Goal: Information Seeking & Learning: Learn about a topic

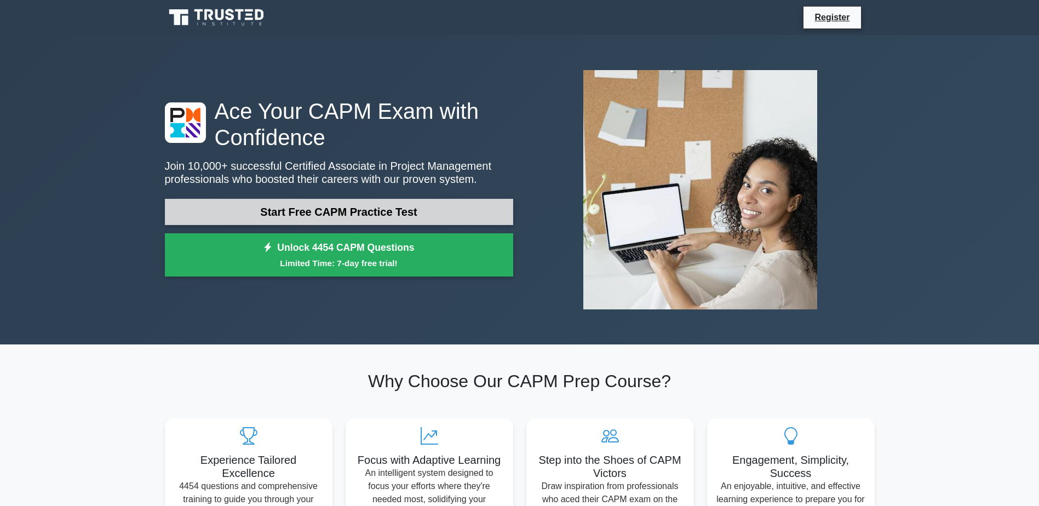
click at [352, 214] on link "Start Free CAPM Practice Test" at bounding box center [339, 212] width 348 height 26
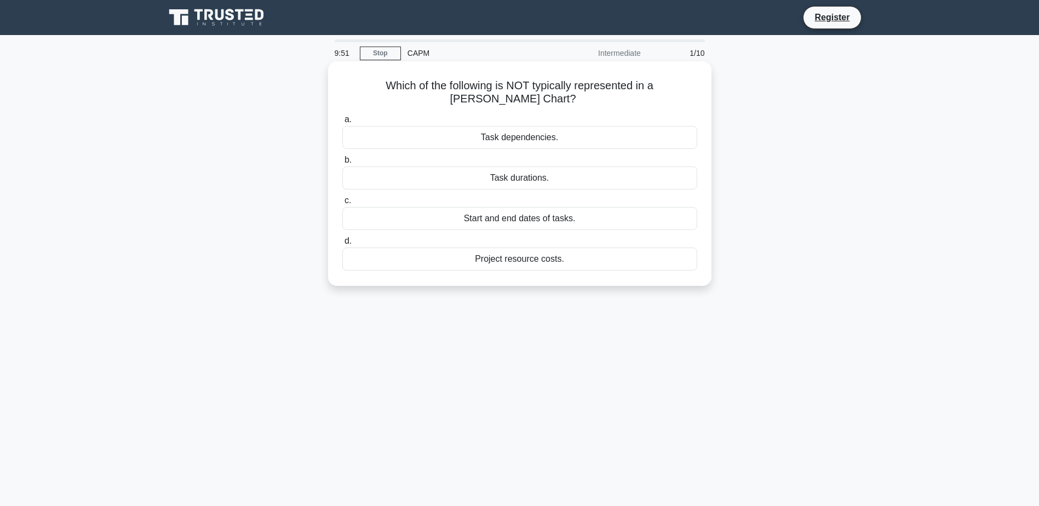
click at [525, 264] on div "Project resource costs." at bounding box center [519, 259] width 355 height 23
click at [342, 245] on input "d. Project resource costs." at bounding box center [342, 241] width 0 height 7
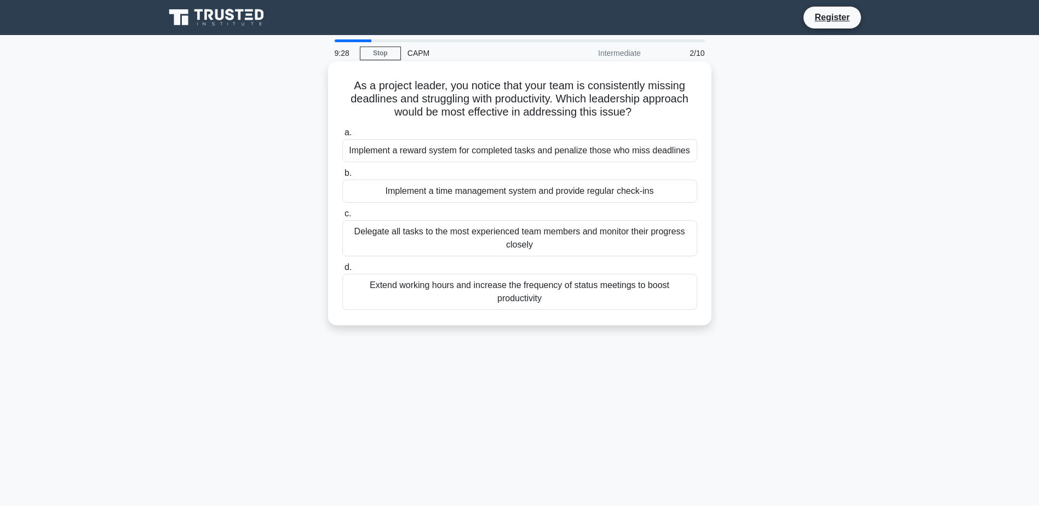
click at [524, 193] on div "Implement a time management system and provide regular check-ins" at bounding box center [519, 191] width 355 height 23
click at [342, 177] on input "b. Implement a time management system and provide regular check-ins" at bounding box center [342, 173] width 0 height 7
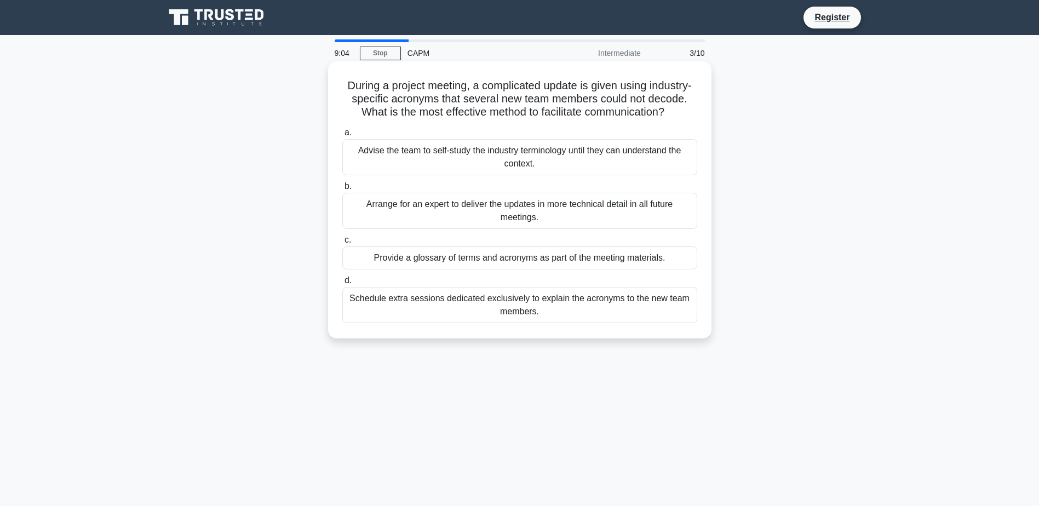
click at [514, 269] on div "Provide a glossary of terms and acronyms as part of the meeting materials." at bounding box center [519, 257] width 355 height 23
click at [342, 244] on input "c. Provide a glossary of terms and acronyms as part of the meeting materials." at bounding box center [342, 240] width 0 height 7
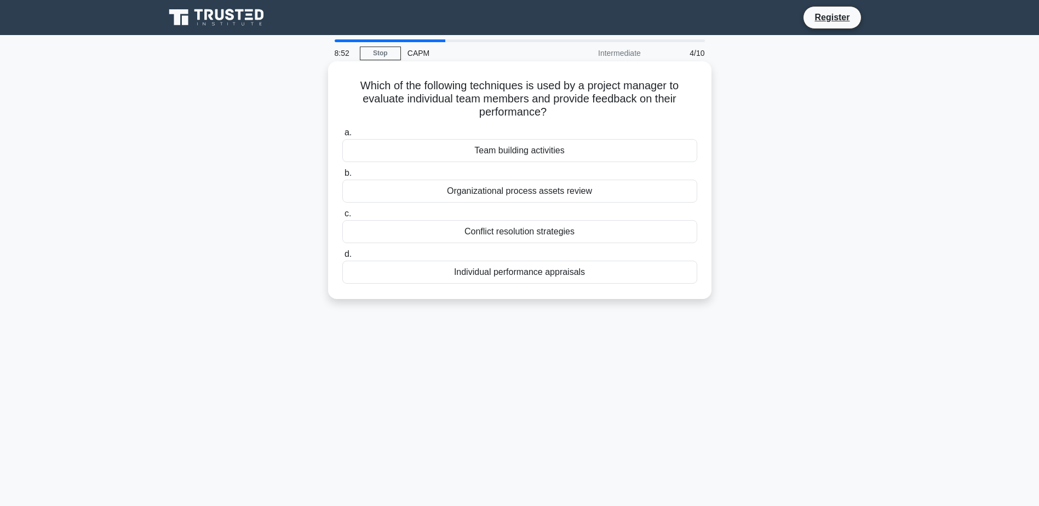
click at [475, 272] on div "Individual performance appraisals" at bounding box center [519, 272] width 355 height 23
click at [342, 258] on input "d. Individual performance appraisals" at bounding box center [342, 254] width 0 height 7
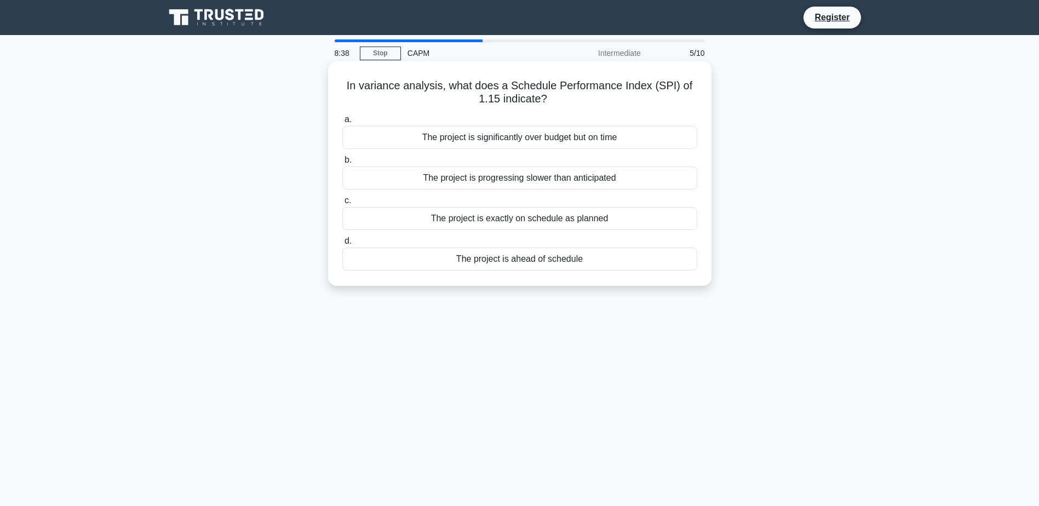
click at [515, 184] on div "The project is progressing slower than anticipated" at bounding box center [519, 178] width 355 height 23
click at [342, 164] on input "b. The project is progressing slower than anticipated" at bounding box center [342, 160] width 0 height 7
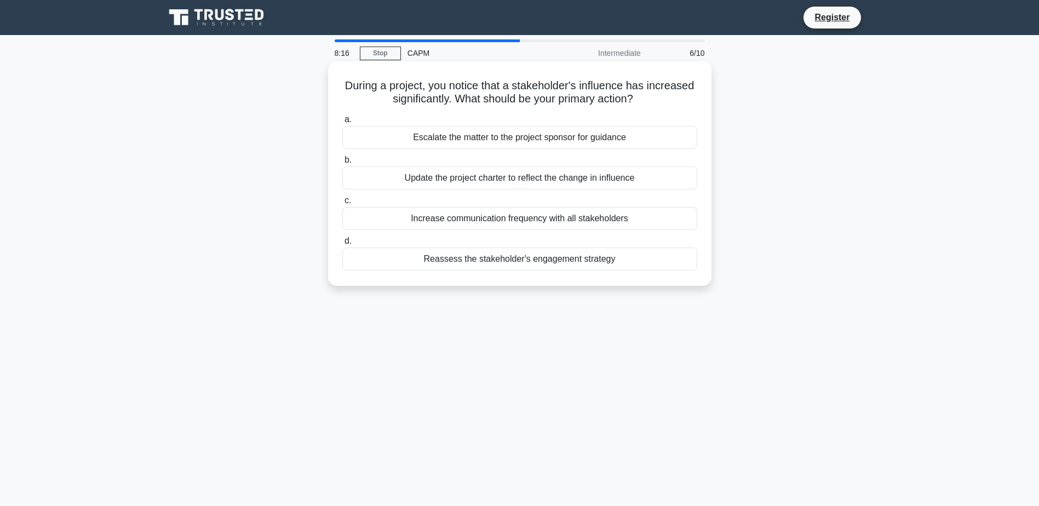
click at [510, 222] on div "Increase communication frequency with all stakeholders" at bounding box center [519, 218] width 355 height 23
click at [342, 204] on input "c. Increase communication frequency with all stakeholders" at bounding box center [342, 200] width 0 height 7
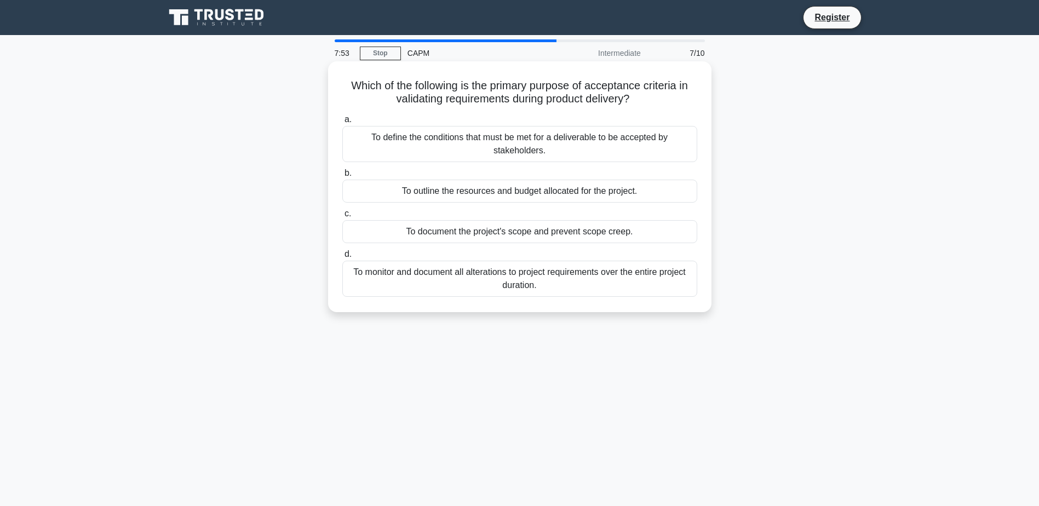
click at [522, 279] on div "To monitor and document all alterations to project requirements over the entire…" at bounding box center [519, 279] width 355 height 36
click at [342, 258] on input "d. To monitor and document all alterations to project requirements over the ent…" at bounding box center [342, 254] width 0 height 7
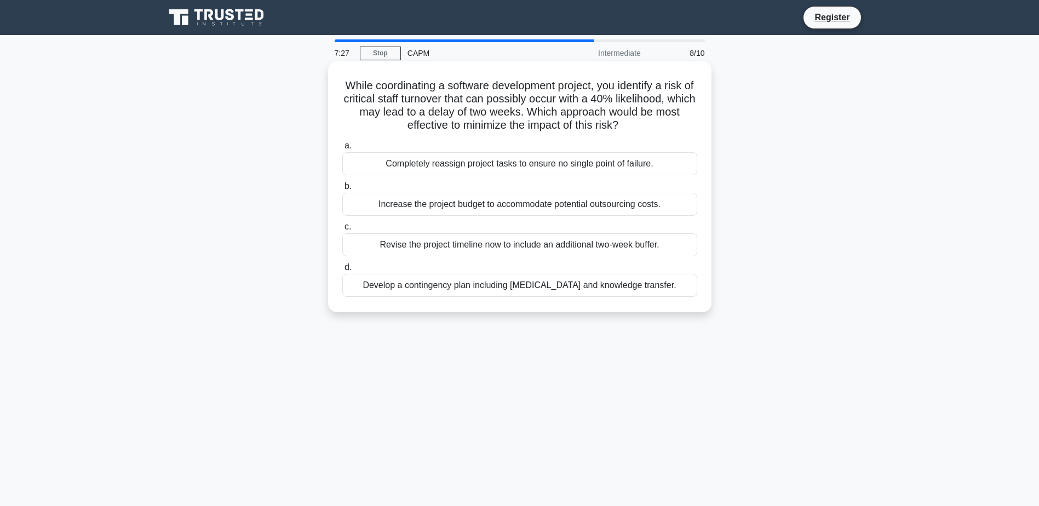
click at [495, 289] on div "Develop a contingency plan including cross-training and knowledge transfer." at bounding box center [519, 285] width 355 height 23
click at [342, 271] on input "d. Develop a contingency plan including cross-training and knowledge transfer." at bounding box center [342, 267] width 0 height 7
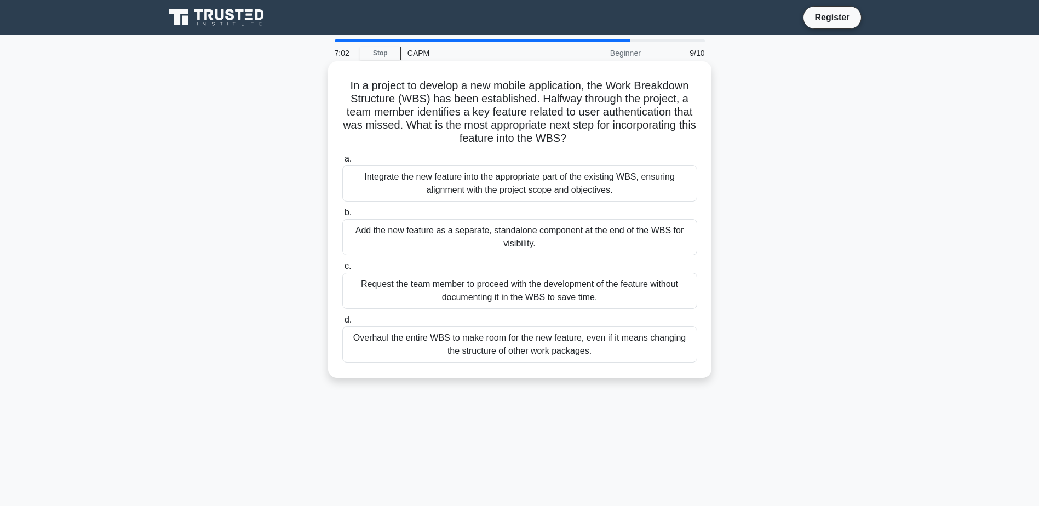
click at [485, 248] on div "Add the new feature as a separate, standalone component at the end of the WBS f…" at bounding box center [519, 237] width 355 height 36
click at [342, 216] on input "b. Add the new feature as a separate, standalone component at the end of the WB…" at bounding box center [342, 212] width 0 height 7
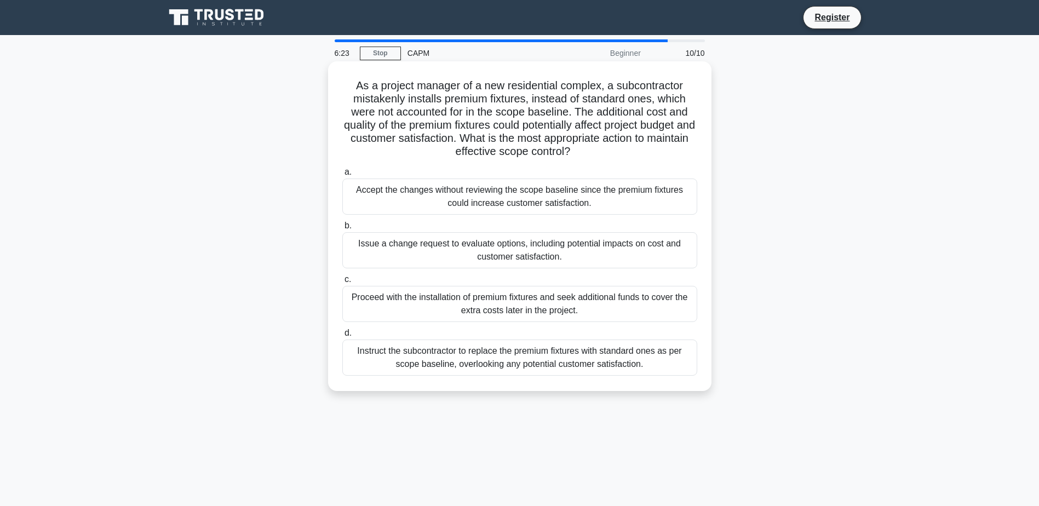
click at [411, 253] on div "Issue a change request to evaluate options, including potential impacts on cost…" at bounding box center [519, 250] width 355 height 36
click at [342, 229] on input "b. Issue a change request to evaluate options, including potential impacts on c…" at bounding box center [342, 225] width 0 height 7
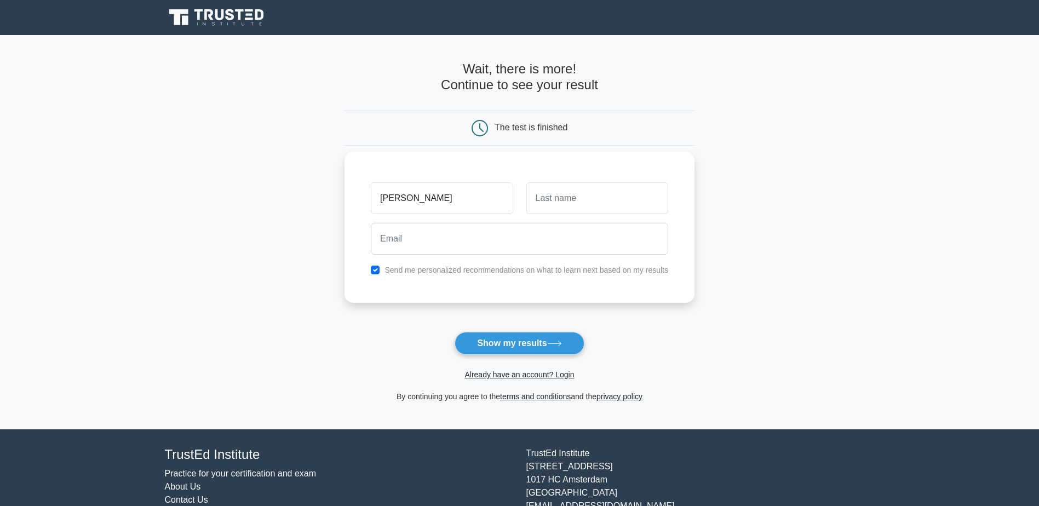
type input "[PERSON_NAME]"
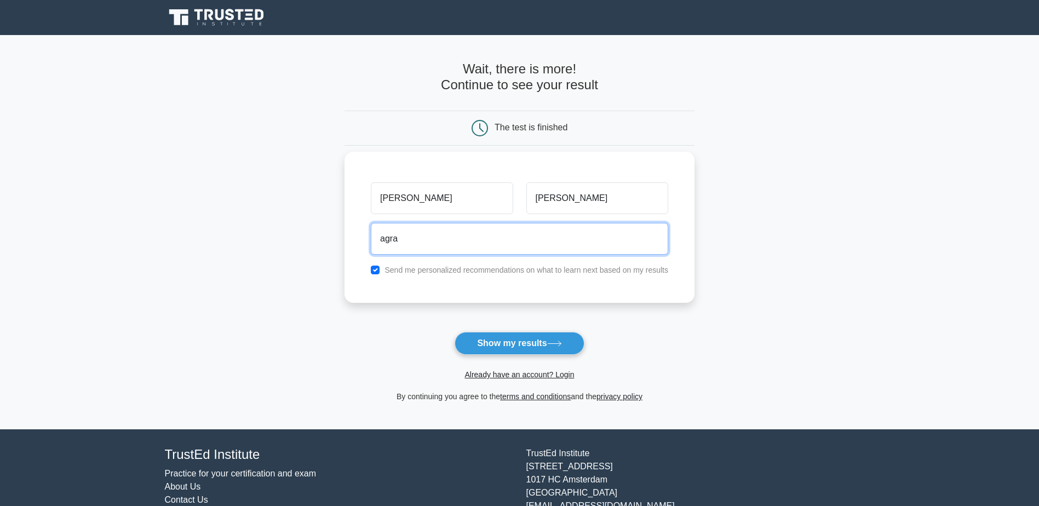
type input "[EMAIL_ADDRESS][DOMAIN_NAME]"
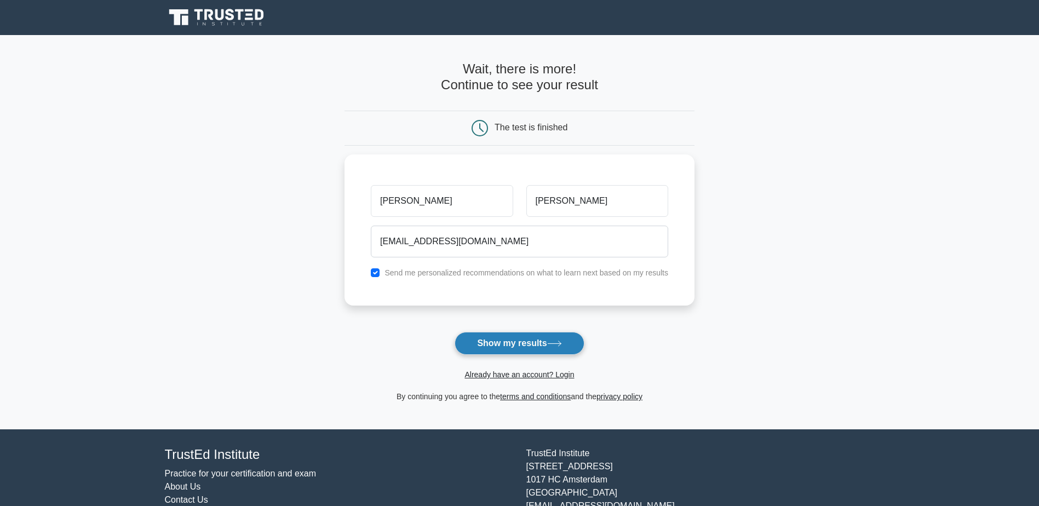
click at [512, 346] on button "Show my results" at bounding box center [519, 343] width 129 height 23
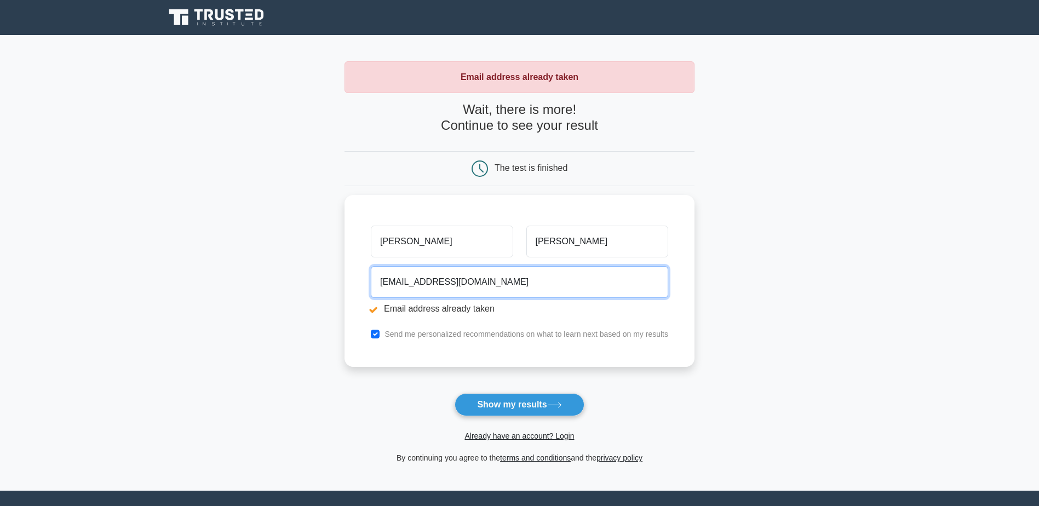
drag, startPoint x: 494, startPoint y: 283, endPoint x: 312, endPoint y: 290, distance: 182.5
click at [312, 290] on main "Email address already taken Wait, there is more! Continue to see your result Th…" at bounding box center [519, 263] width 1039 height 456
type input "agohring@stevensec.com"
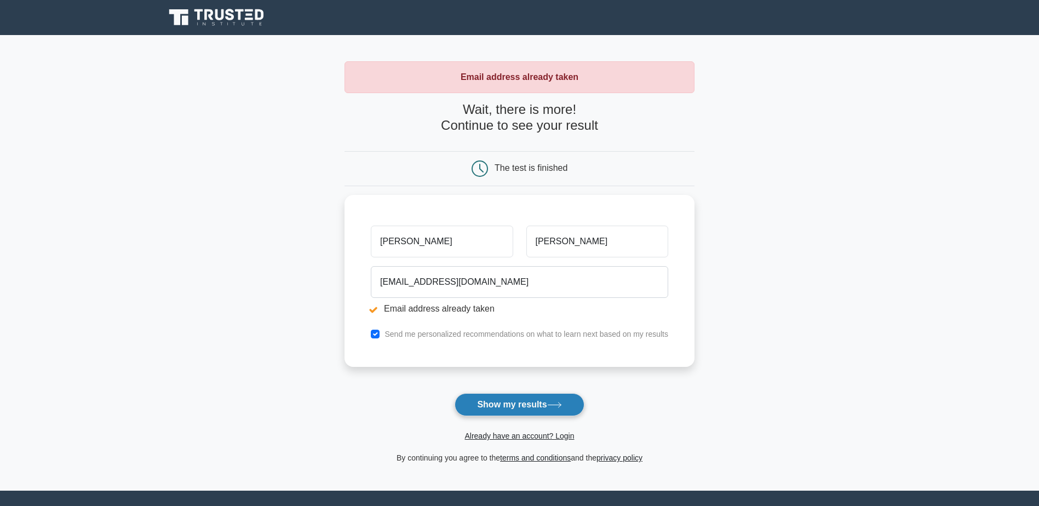
click at [527, 406] on button "Show my results" at bounding box center [519, 404] width 129 height 23
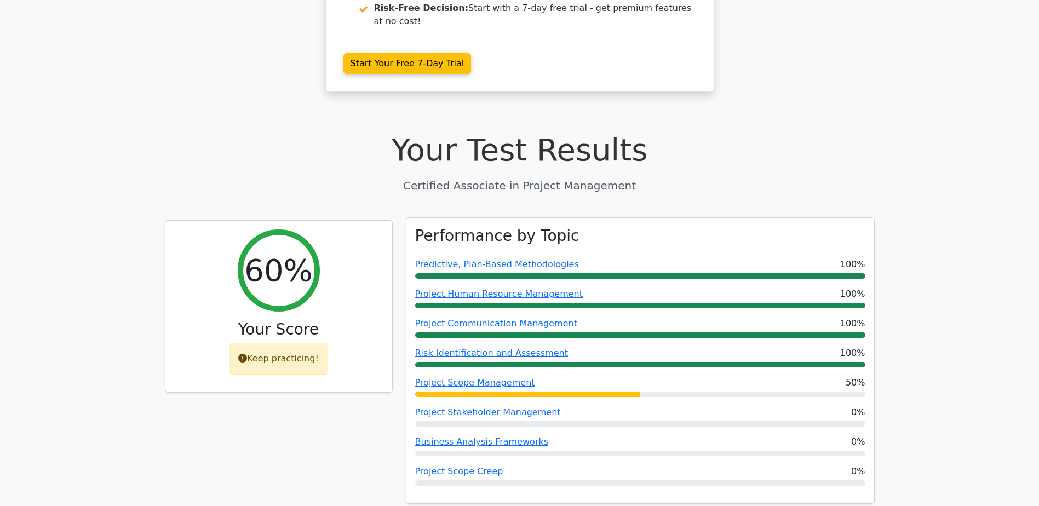
scroll to position [329, 0]
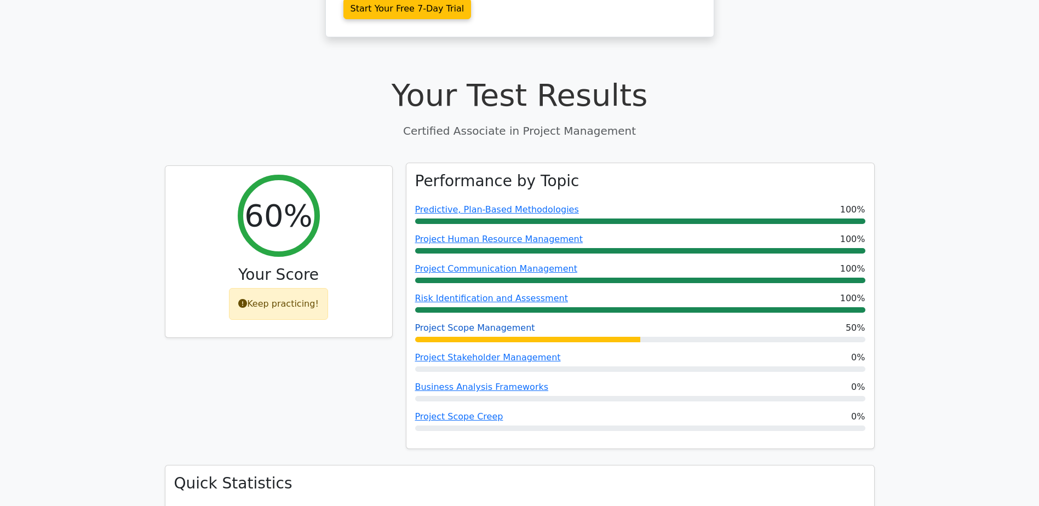
click at [481, 323] on link "Project Scope Management" at bounding box center [475, 328] width 120 height 10
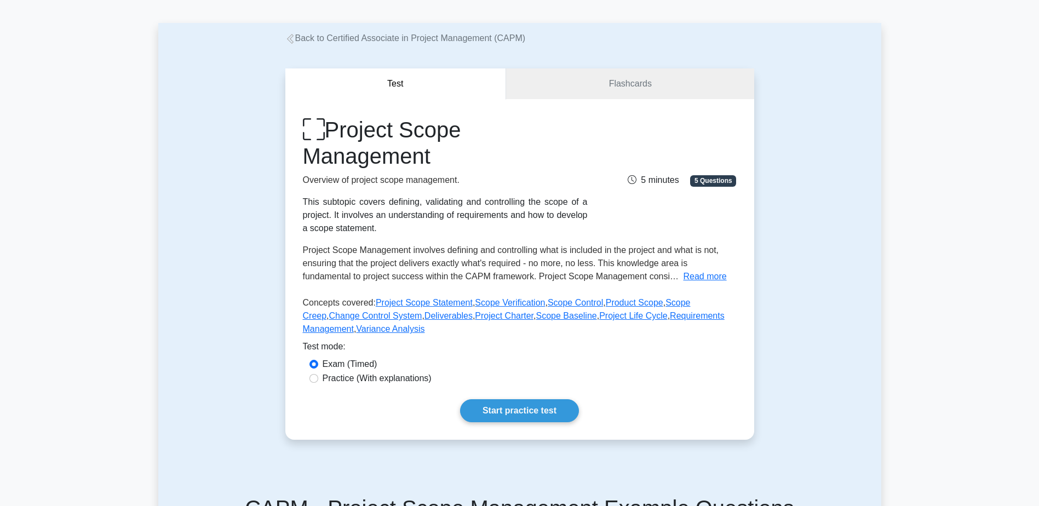
scroll to position [55, 0]
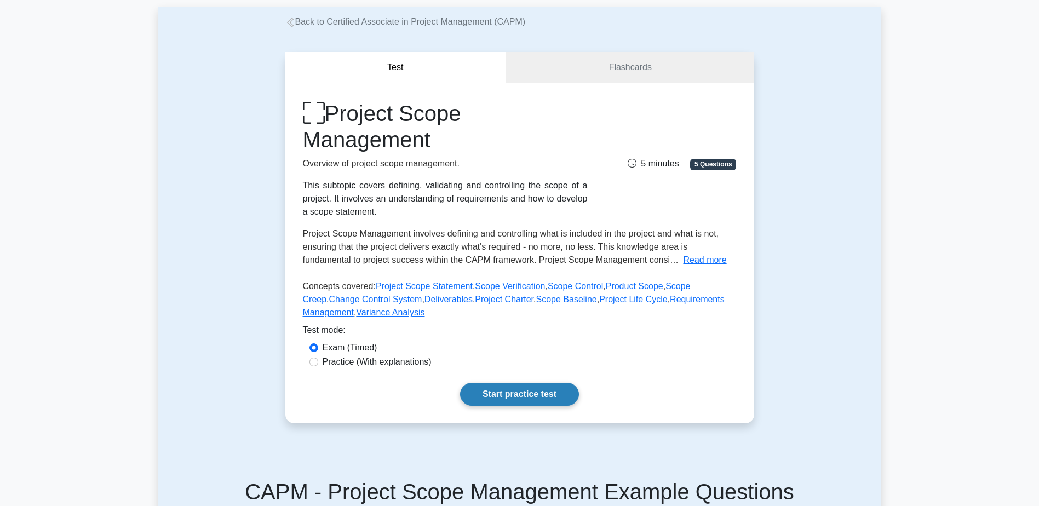
click at [526, 396] on link "Start practice test" at bounding box center [519, 394] width 119 height 23
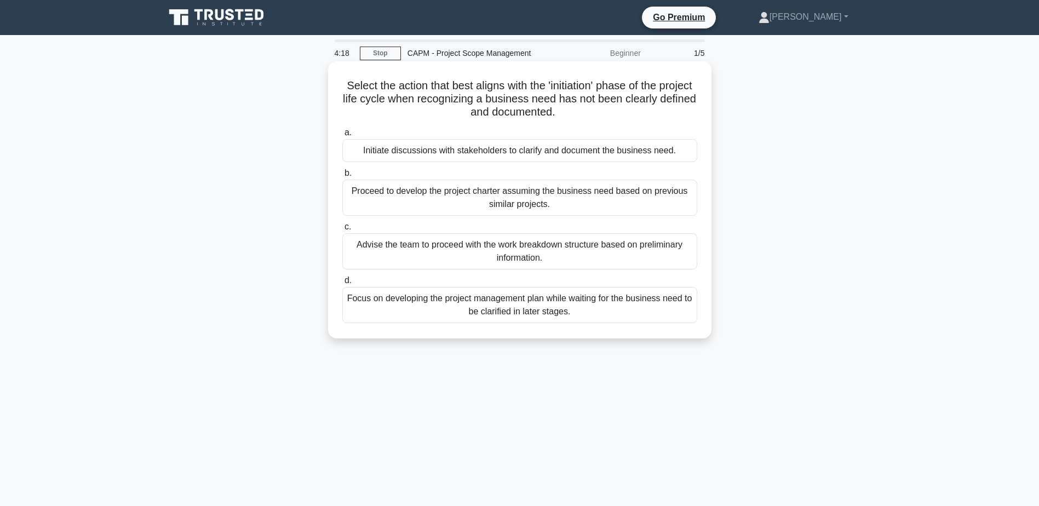
click at [546, 152] on div "Initiate discussions with stakeholders to clarify and document the business nee…" at bounding box center [519, 150] width 355 height 23
click at [342, 136] on input "a. Initiate discussions with stakeholders to clarify and document the business …" at bounding box center [342, 132] width 0 height 7
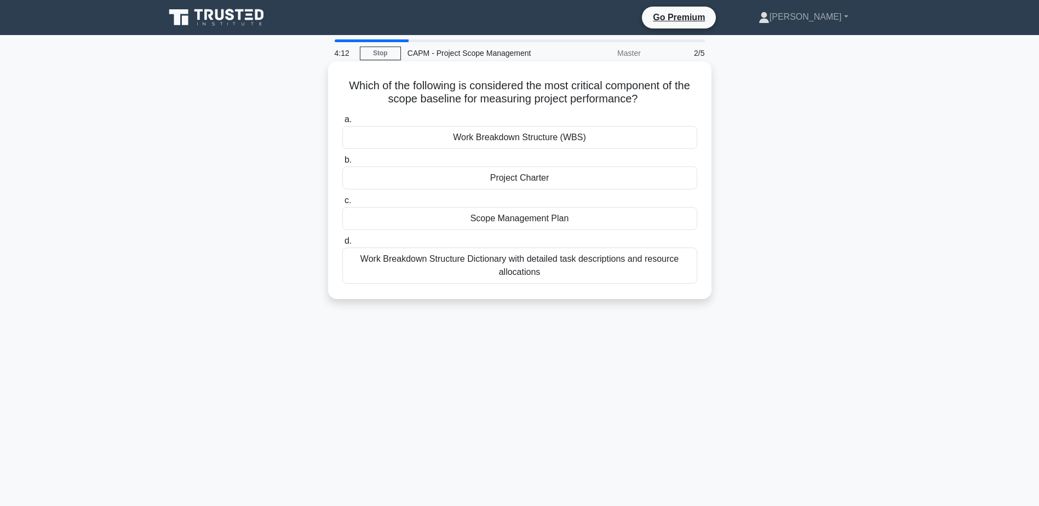
click at [478, 135] on div "Work Breakdown Structure (WBS)" at bounding box center [519, 137] width 355 height 23
click at [342, 123] on input "a. Work Breakdown Structure (WBS)" at bounding box center [342, 119] width 0 height 7
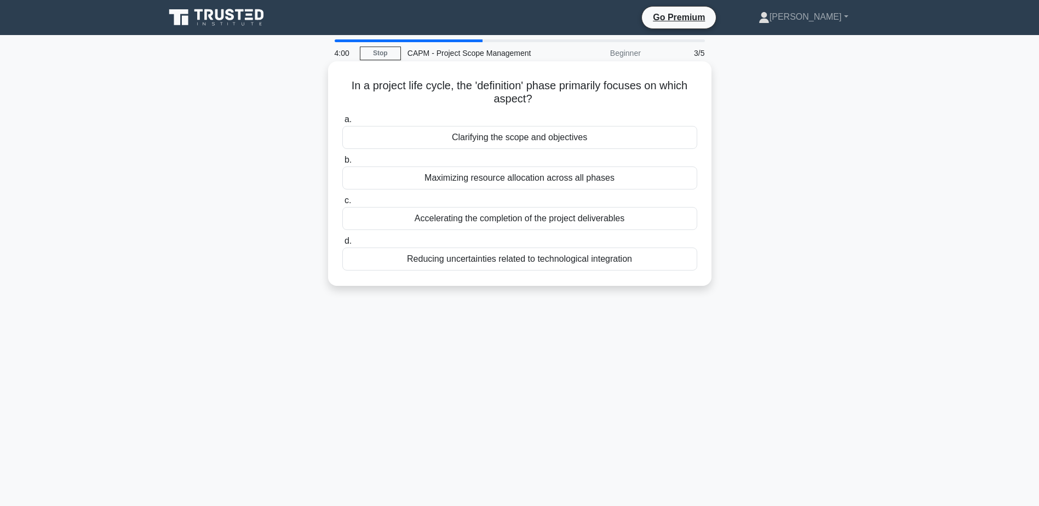
click at [485, 140] on div "Clarifying the scope and objectives" at bounding box center [519, 137] width 355 height 23
click at [342, 123] on input "a. Clarifying the scope and objectives" at bounding box center [342, 119] width 0 height 7
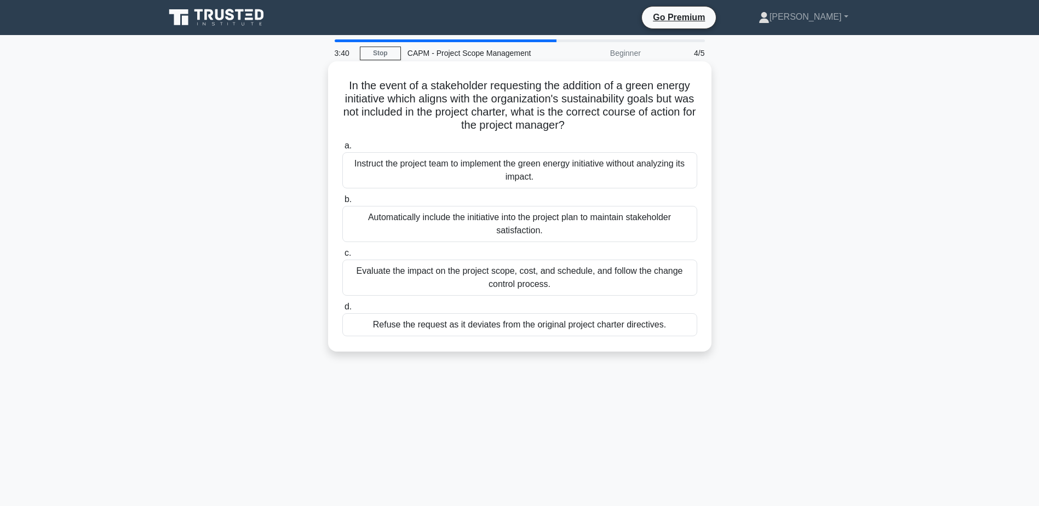
click at [424, 277] on div "Evaluate the impact on the project scope, cost, and schedule, and follow the ch…" at bounding box center [519, 278] width 355 height 36
click at [342, 257] on input "c. Evaluate the impact on the project scope, cost, and schedule, and follow the…" at bounding box center [342, 253] width 0 height 7
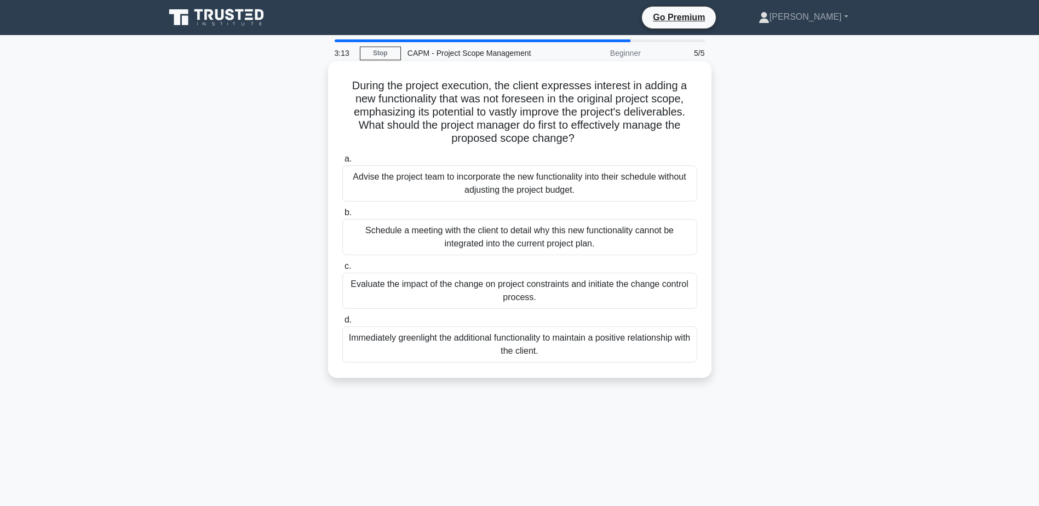
click at [470, 291] on div "Evaluate the impact of the change on project constraints and initiate the chang…" at bounding box center [519, 291] width 355 height 36
click at [342, 270] on input "c. Evaluate the impact of the change on project constraints and initiate the ch…" at bounding box center [342, 266] width 0 height 7
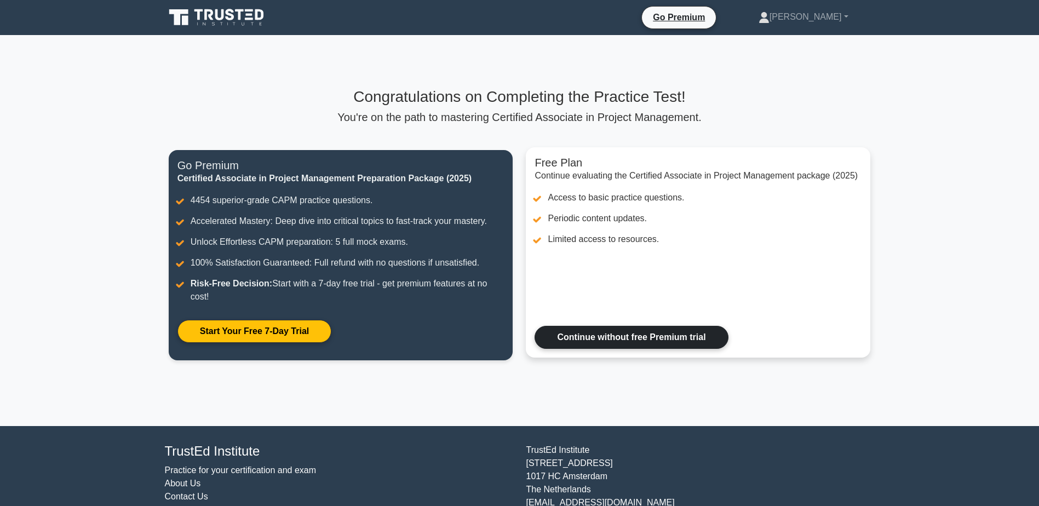
click at [575, 335] on link "Continue without free Premium trial" at bounding box center [631, 337] width 193 height 23
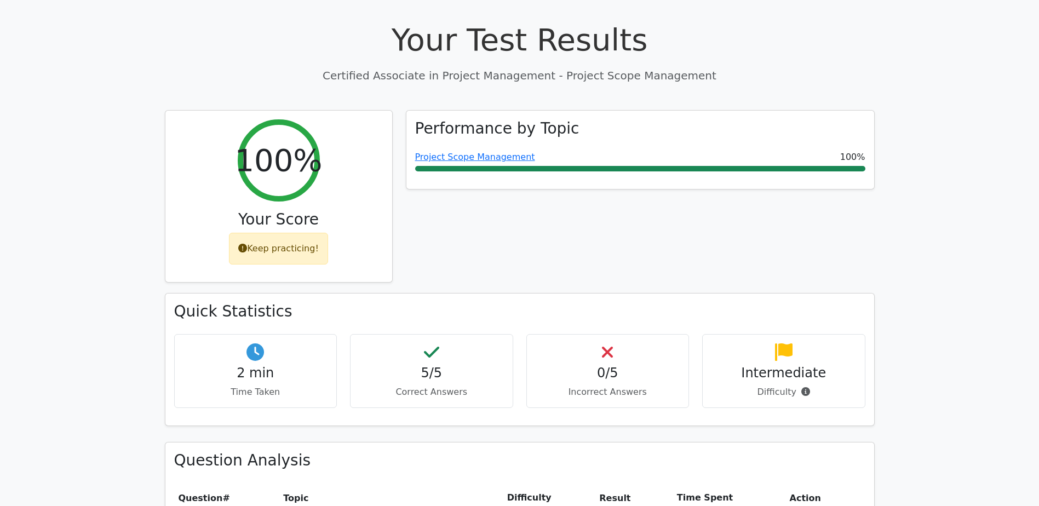
scroll to position [383, 0]
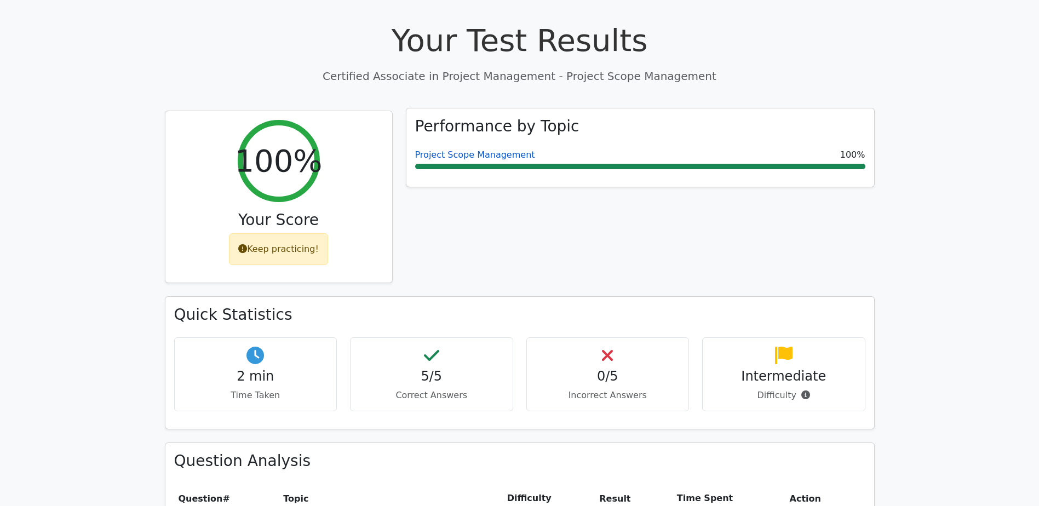
click at [463, 150] on link "Project Scope Management" at bounding box center [475, 155] width 120 height 10
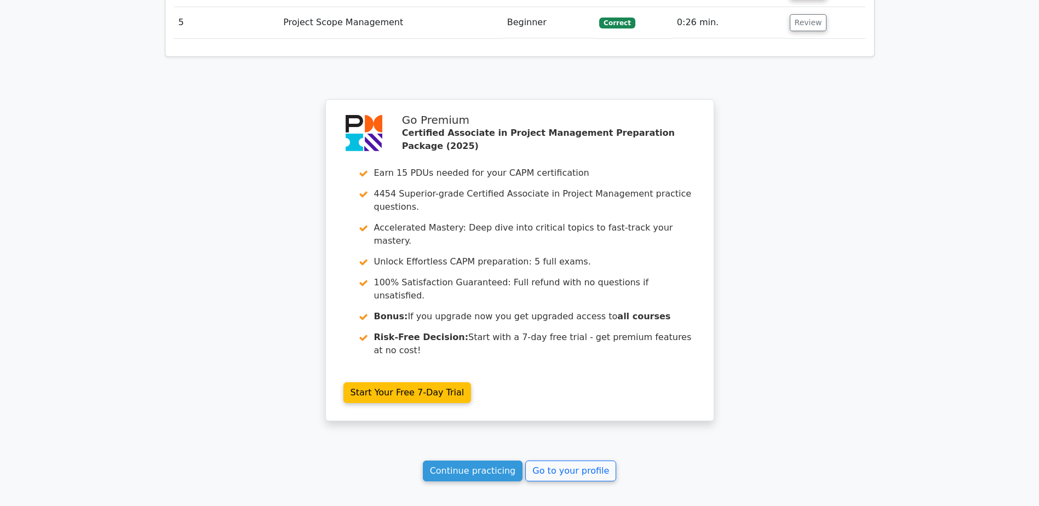
scroll to position [1531, 0]
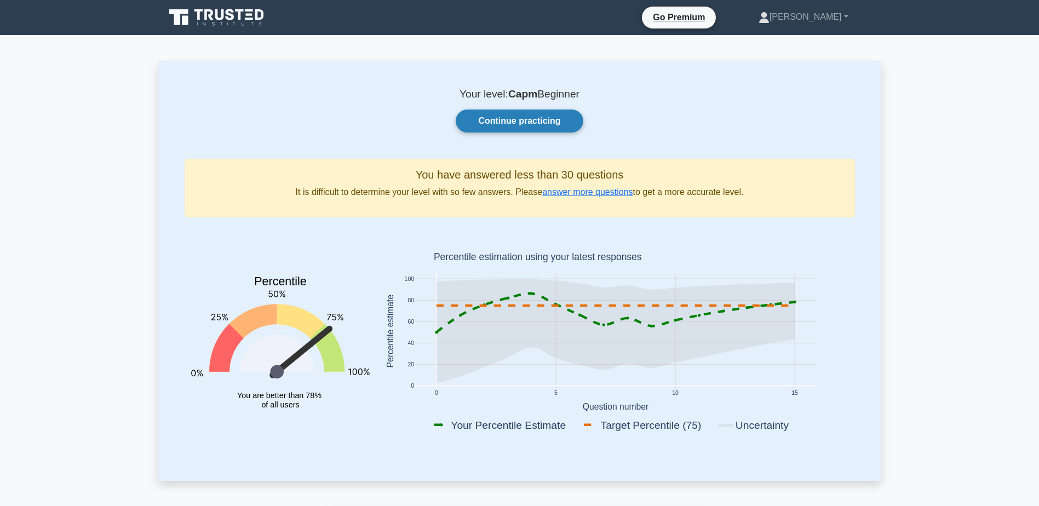
click at [505, 120] on link "Continue practicing" at bounding box center [519, 121] width 127 height 23
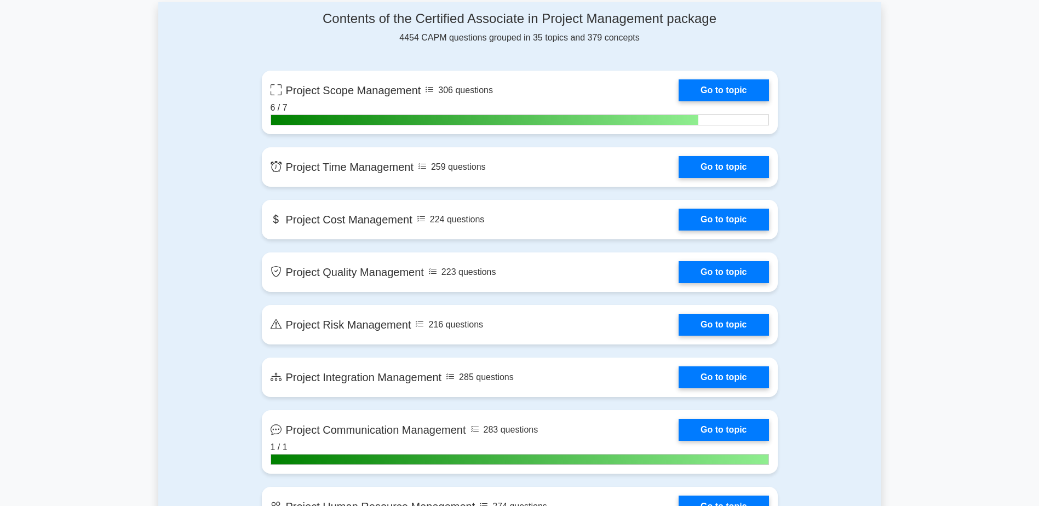
scroll to position [767, 0]
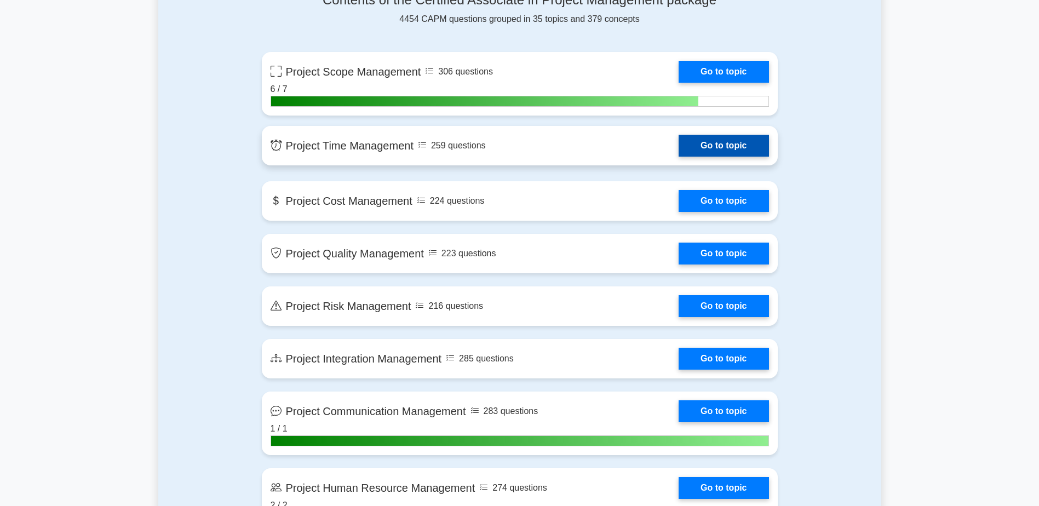
click at [720, 144] on link "Go to topic" at bounding box center [724, 146] width 90 height 22
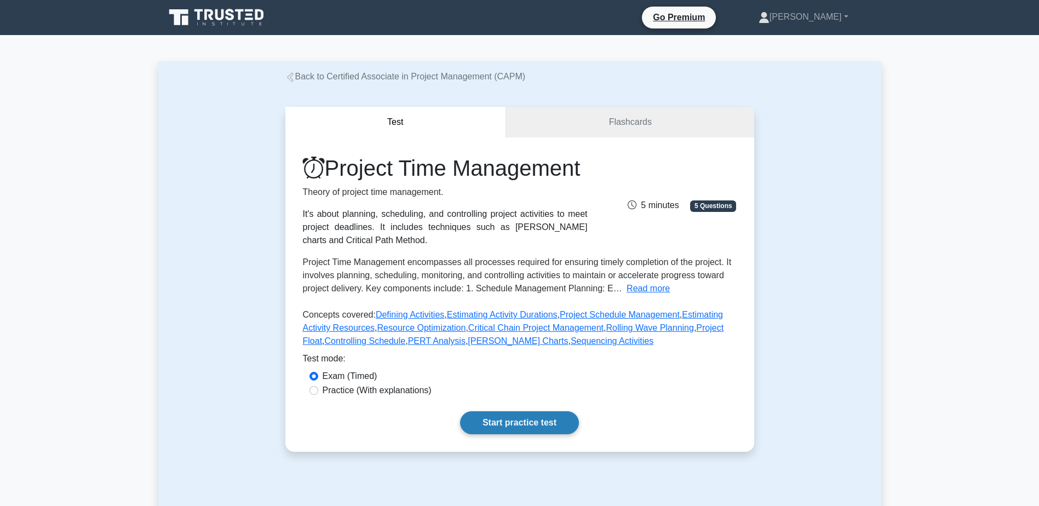
click at [528, 434] on link "Start practice test" at bounding box center [519, 422] width 119 height 23
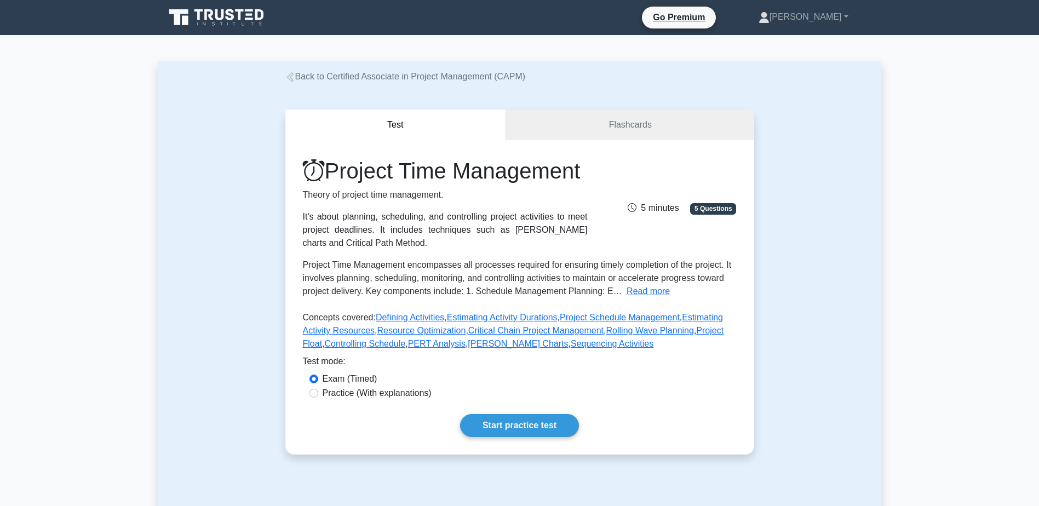
click at [342, 83] on div "Back to Certified Associate in Project Management (CAPM)" at bounding box center [520, 76] width 482 height 13
click at [293, 74] on icon at bounding box center [290, 77] width 10 height 10
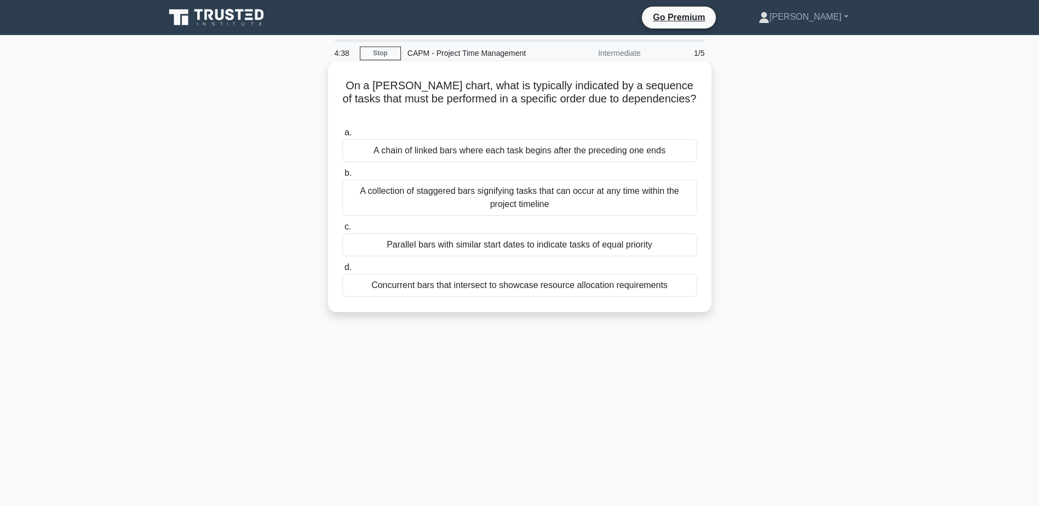
click at [464, 235] on div "Parallel bars with similar start dates to indicate tasks of equal priority" at bounding box center [519, 244] width 355 height 23
click at [342, 231] on input "c. Parallel bars with similar start dates to indicate tasks of equal priority" at bounding box center [342, 226] width 0 height 7
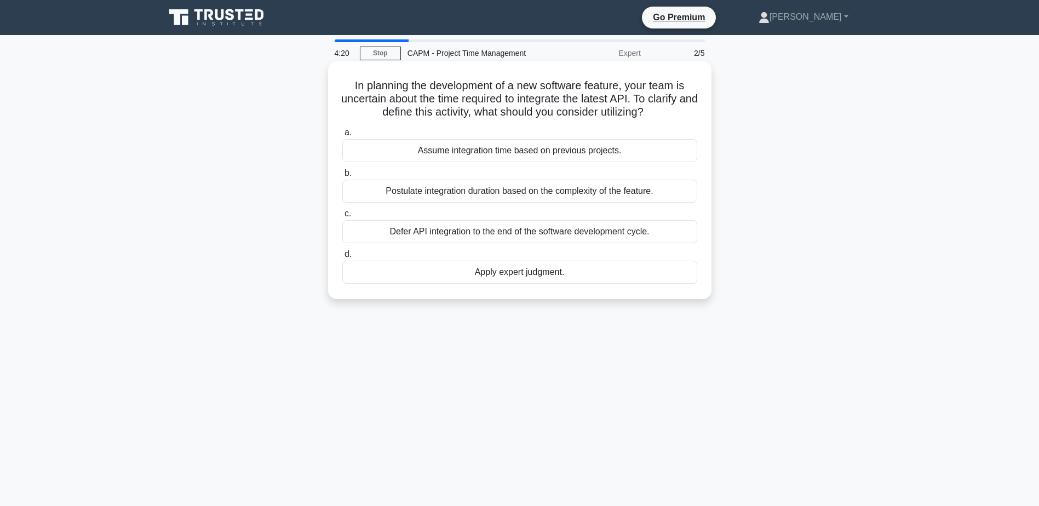
click at [473, 196] on div "Postulate integration duration based on the complexity of the feature." at bounding box center [519, 191] width 355 height 23
click at [342, 177] on input "b. Postulate integration duration based on the complexity of the feature." at bounding box center [342, 173] width 0 height 7
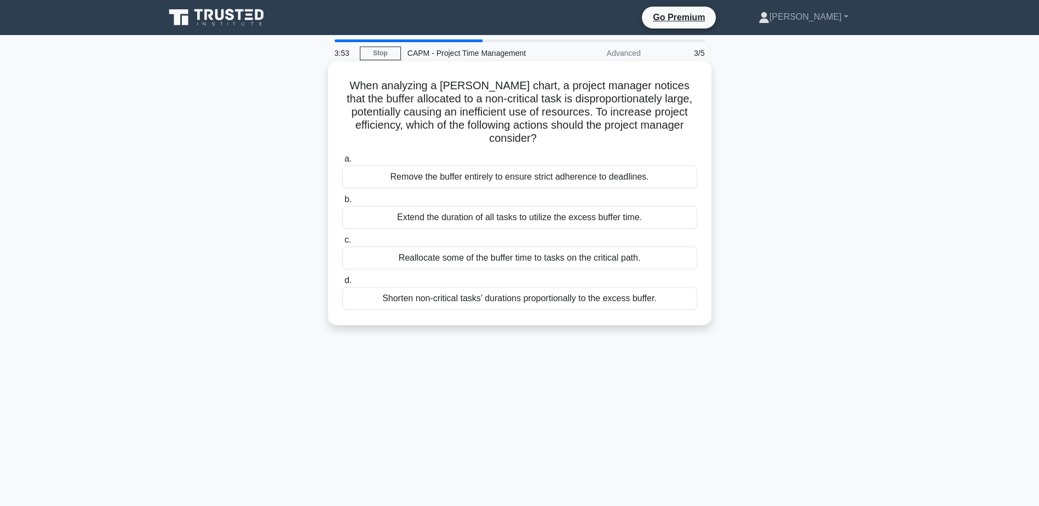
click at [527, 259] on div "Reallocate some of the buffer time to tasks on the critical path." at bounding box center [519, 257] width 355 height 23
click at [342, 244] on input "c. Reallocate some of the buffer time to tasks on the critical path." at bounding box center [342, 240] width 0 height 7
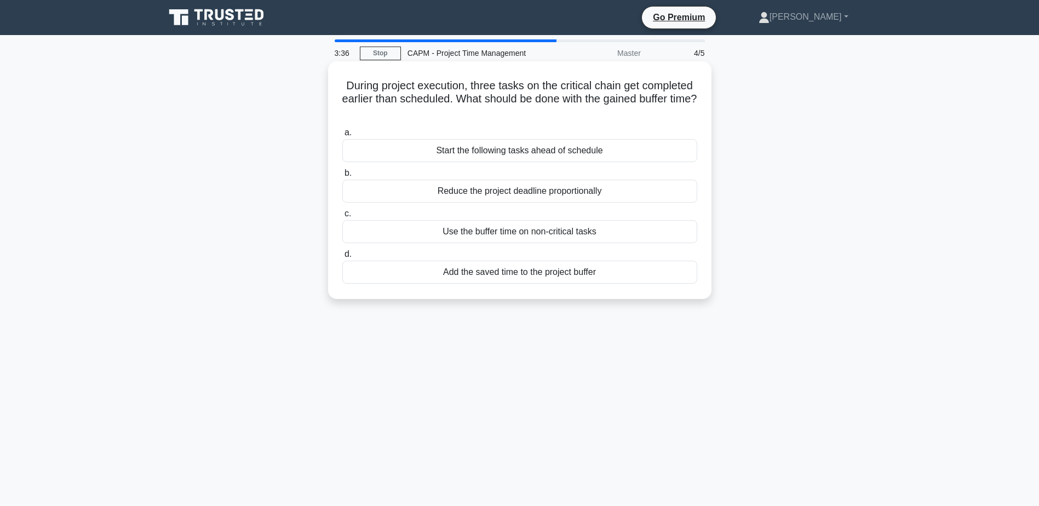
click at [489, 151] on div "Start the following tasks ahead of schedule" at bounding box center [519, 150] width 355 height 23
click at [342, 136] on input "a. Start the following tasks ahead of schedule" at bounding box center [342, 132] width 0 height 7
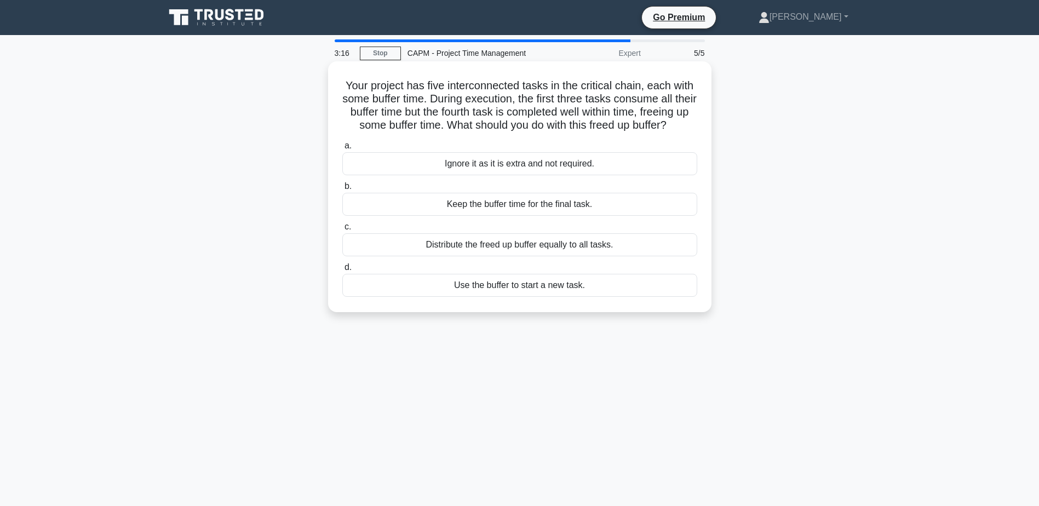
click at [414, 216] on div "Keep the buffer time for the final task." at bounding box center [519, 204] width 355 height 23
click at [342, 190] on input "b. Keep the buffer time for the final task." at bounding box center [342, 186] width 0 height 7
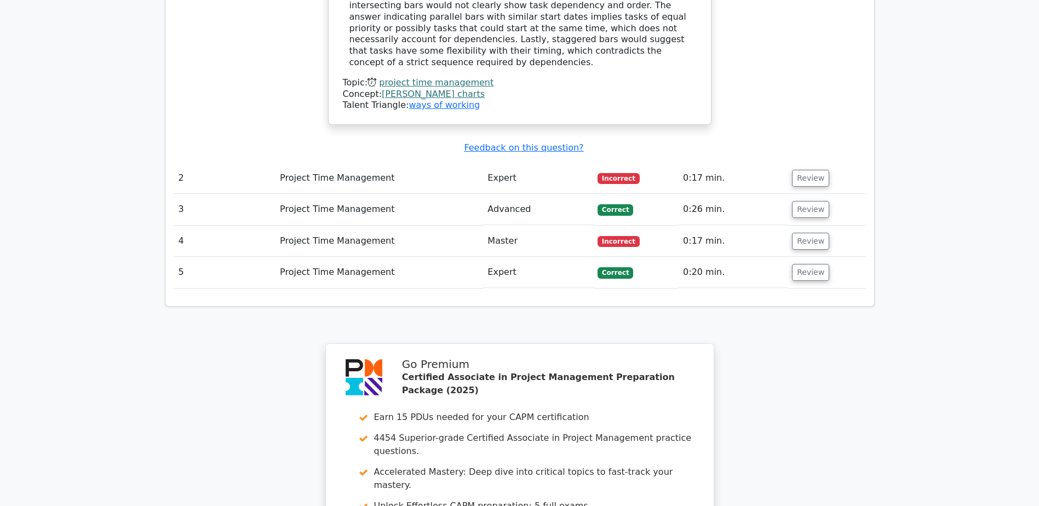
scroll to position [1260, 0]
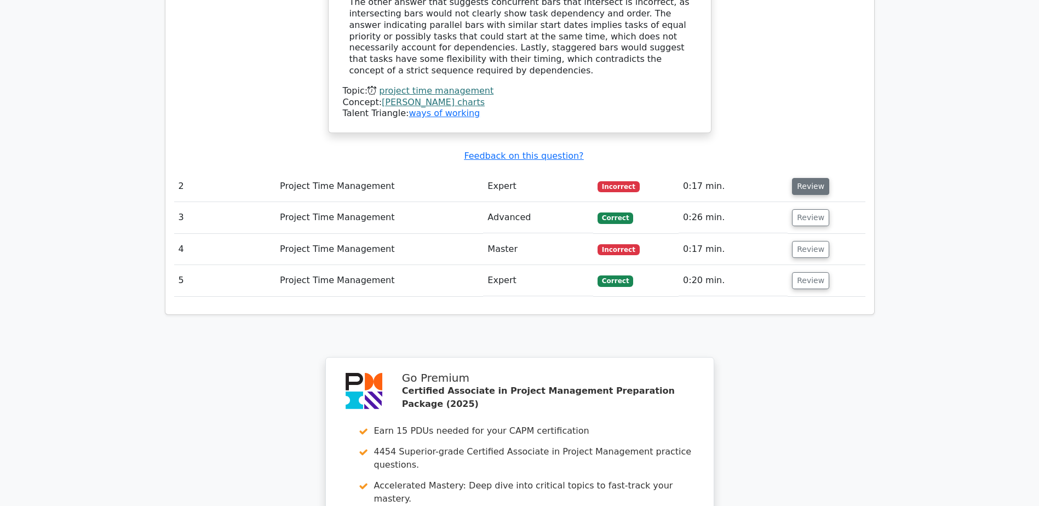
click at [806, 178] on button "Review" at bounding box center [810, 186] width 37 height 17
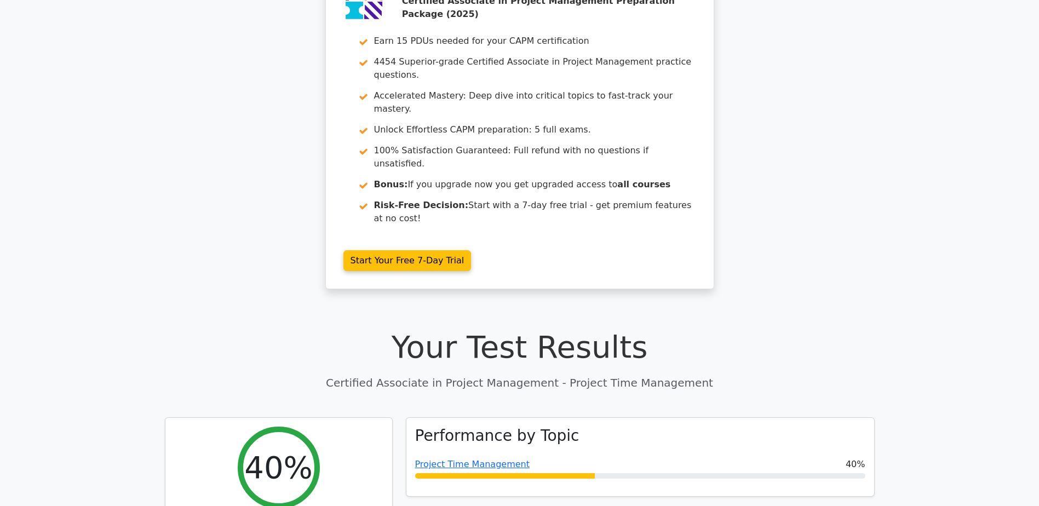
scroll to position [0, 0]
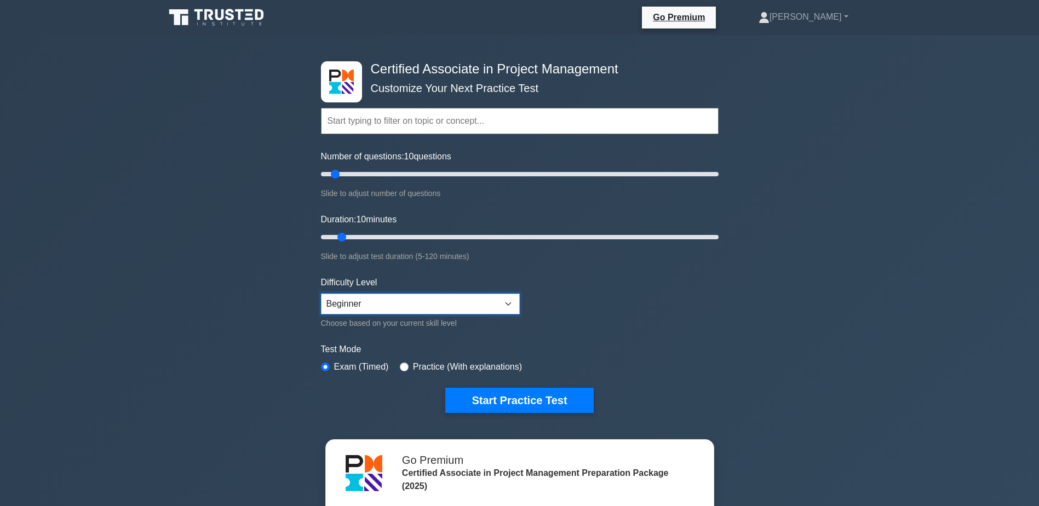
click at [512, 302] on select "Beginner Intermediate Expert" at bounding box center [420, 304] width 199 height 21
select select "expert"
click at [321, 294] on select "Beginner Intermediate Expert" at bounding box center [420, 304] width 199 height 21
click at [555, 398] on button "Start Practice Test" at bounding box center [519, 400] width 148 height 25
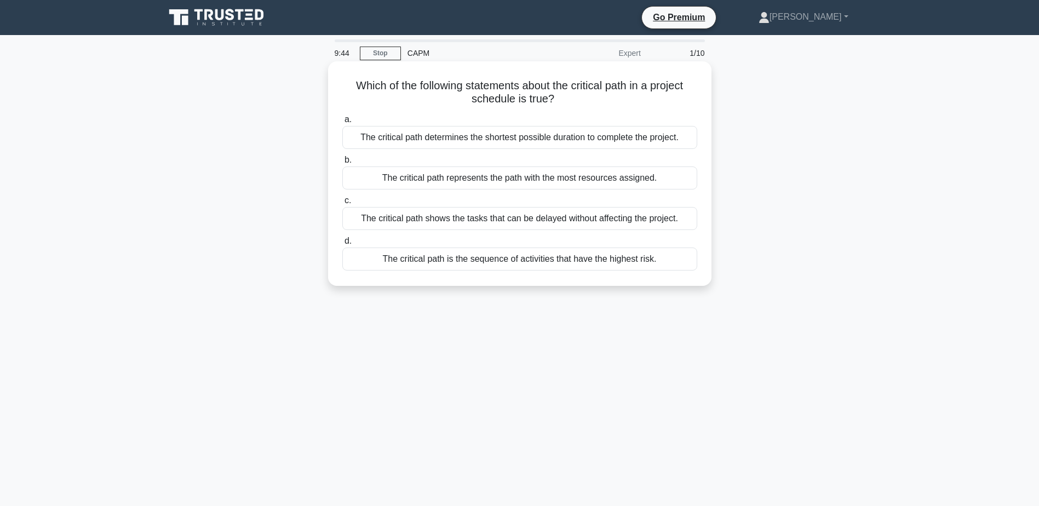
click at [586, 263] on div "The critical path is the sequence of activities that have the highest risk." at bounding box center [519, 259] width 355 height 23
click at [342, 245] on input "d. The critical path is the sequence of activities that have the highest risk." at bounding box center [342, 241] width 0 height 7
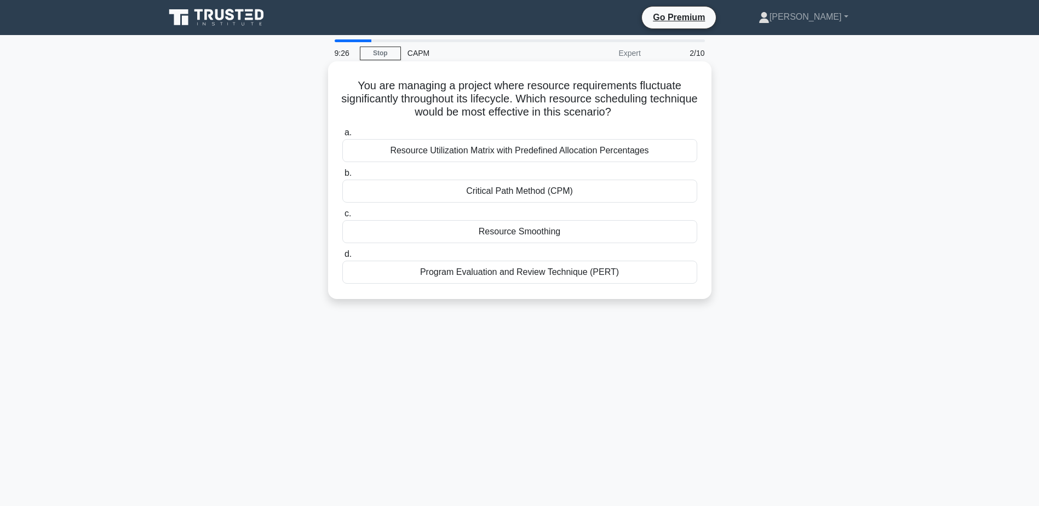
click at [603, 154] on div "Resource Utilization Matrix with Predefined Allocation Percentages" at bounding box center [519, 150] width 355 height 23
click at [342, 136] on input "a. Resource Utilization Matrix with Predefined Allocation Percentages" at bounding box center [342, 132] width 0 height 7
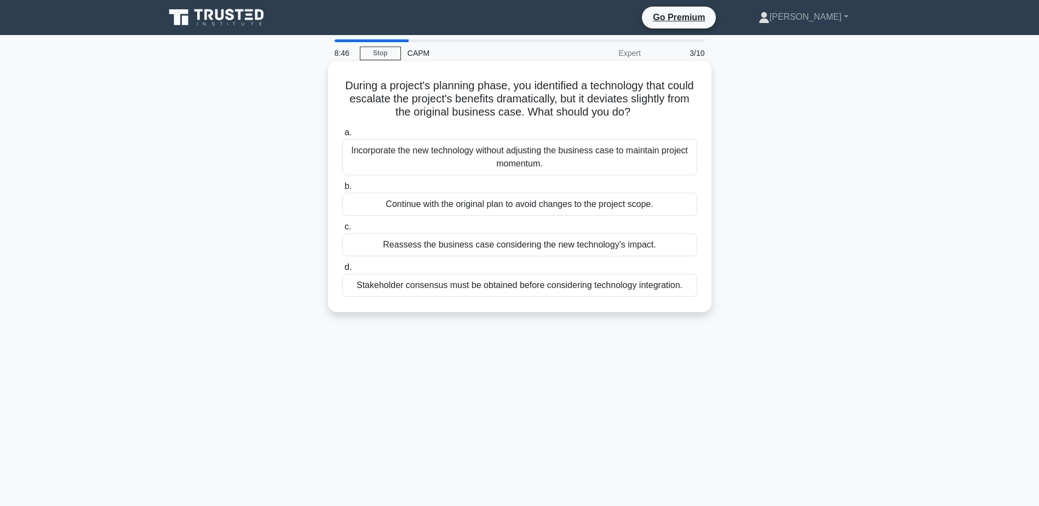
click at [533, 246] on div "Reassess the business case considering the new technology's impact." at bounding box center [519, 244] width 355 height 23
click at [342, 231] on input "c. Reassess the business case considering the new technology's impact." at bounding box center [342, 226] width 0 height 7
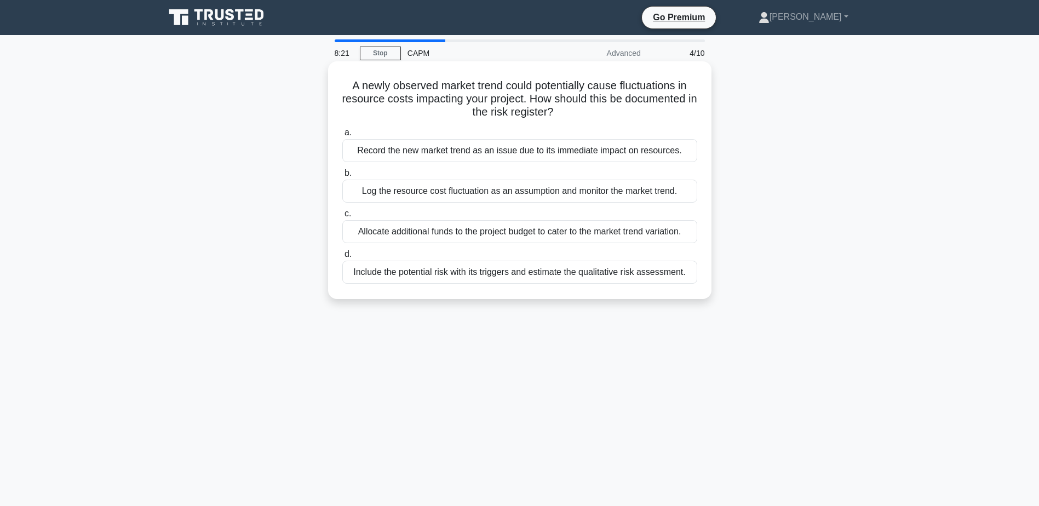
click at [536, 269] on div "Include the potential risk with its triggers and estimate the qualitative risk …" at bounding box center [519, 272] width 355 height 23
click at [342, 258] on input "d. Include the potential risk with its triggers and estimate the qualitative ri…" at bounding box center [342, 254] width 0 height 7
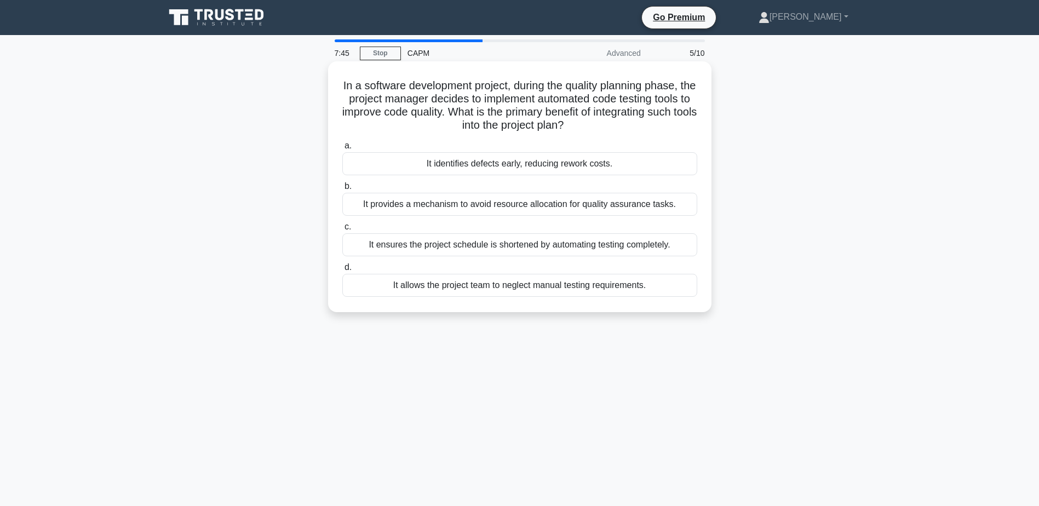
click at [546, 166] on div "It identifies defects early, reducing rework costs." at bounding box center [519, 163] width 355 height 23
click at [342, 150] on input "a. It identifies defects early, reducing rework costs." at bounding box center [342, 145] width 0 height 7
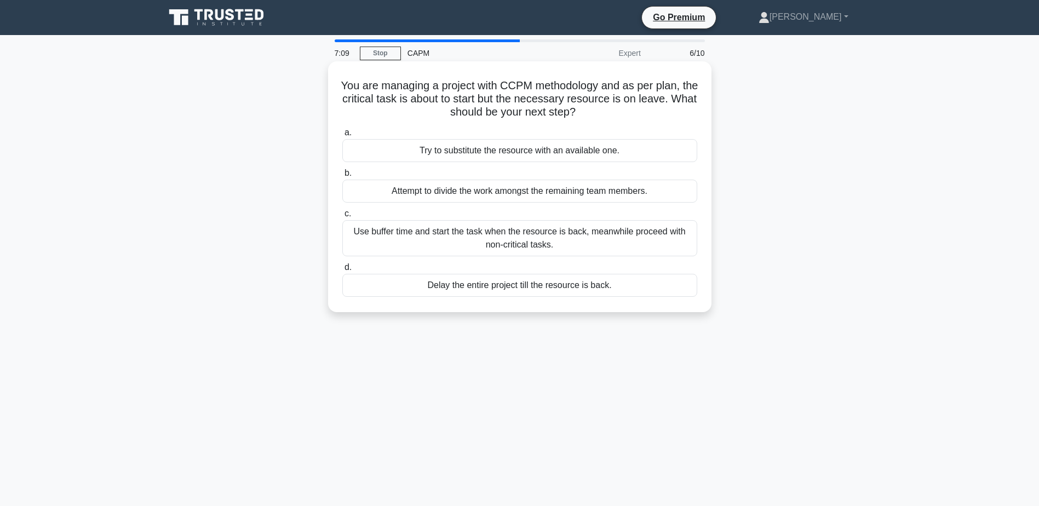
click at [515, 234] on div "Use buffer time and start the task when the resource is back, meanwhile proceed…" at bounding box center [519, 238] width 355 height 36
click at [342, 217] on input "c. Use buffer time and start the task when the resource is back, meanwhile proc…" at bounding box center [342, 213] width 0 height 7
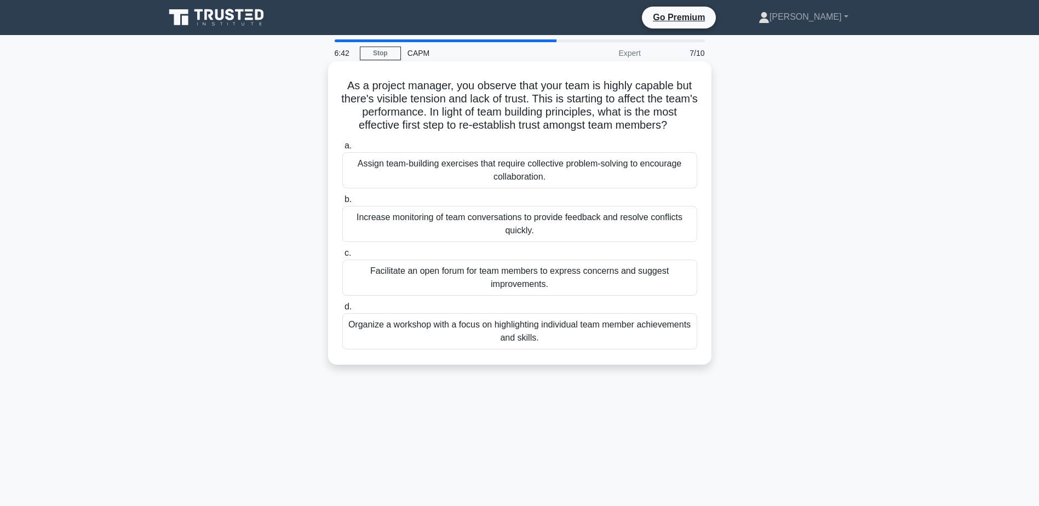
click at [546, 296] on div "Facilitate an open forum for team members to express concerns and suggest impro…" at bounding box center [519, 278] width 355 height 36
click at [342, 257] on input "c. Facilitate an open forum for team members to express concerns and suggest im…" at bounding box center [342, 253] width 0 height 7
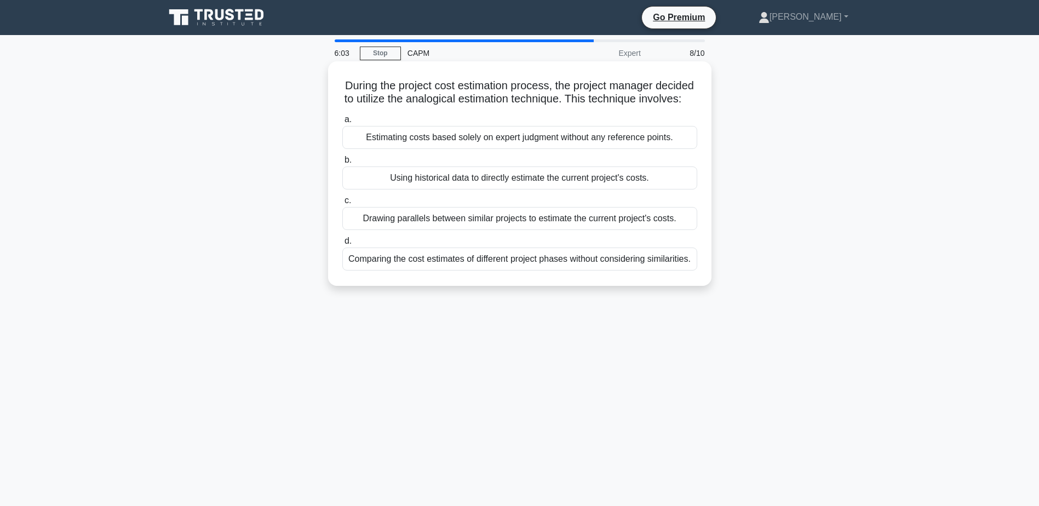
click at [513, 190] on div "Using historical data to directly estimate the current project's costs." at bounding box center [519, 178] width 355 height 23
click at [342, 164] on input "b. Using historical data to directly estimate the current project's costs." at bounding box center [342, 160] width 0 height 7
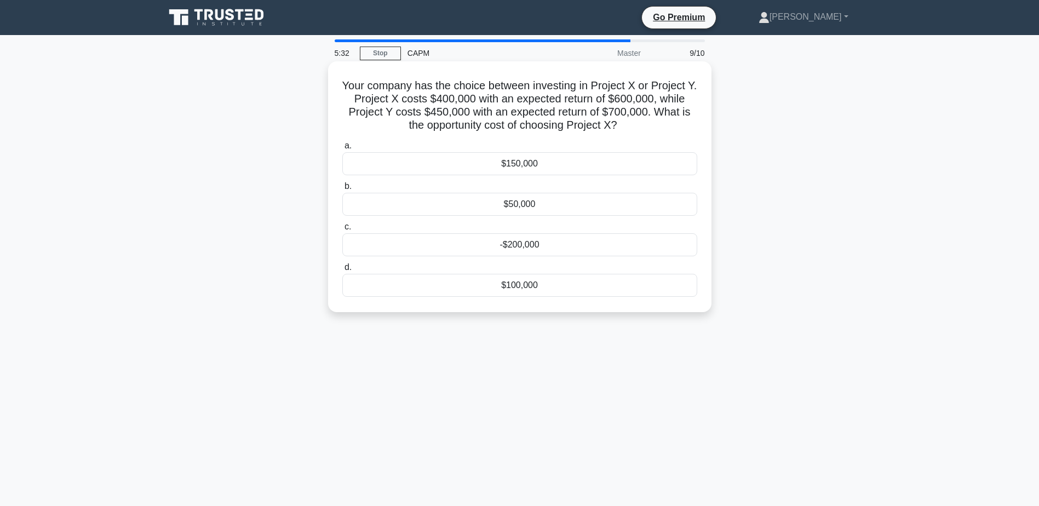
click at [609, 208] on div "$50,000" at bounding box center [519, 204] width 355 height 23
click at [342, 190] on input "b. $50,000" at bounding box center [342, 186] width 0 height 7
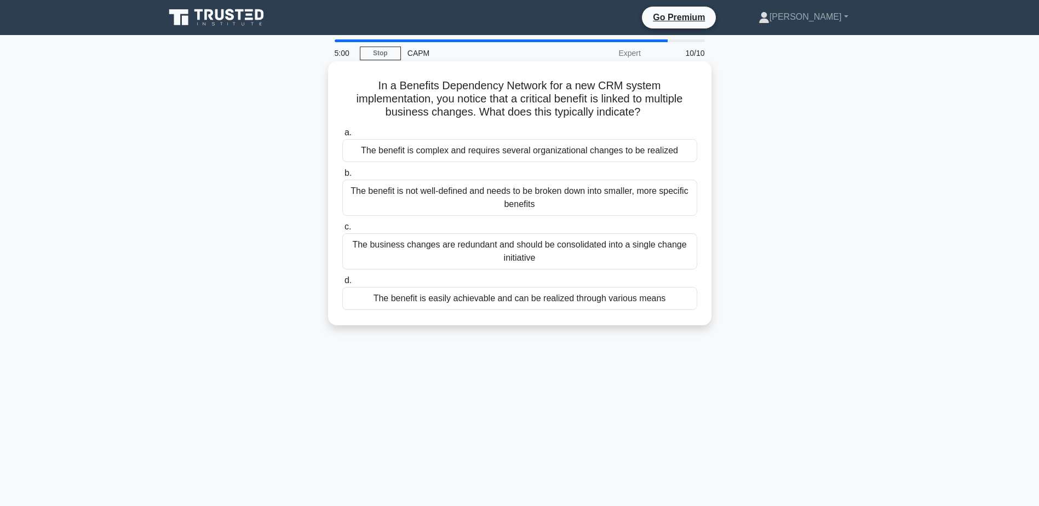
click at [464, 292] on div "The benefit is easily achievable and can be realized through various means" at bounding box center [519, 298] width 355 height 23
click at [342, 284] on input "d. The benefit is easily achievable and can be realized through various means" at bounding box center [342, 280] width 0 height 7
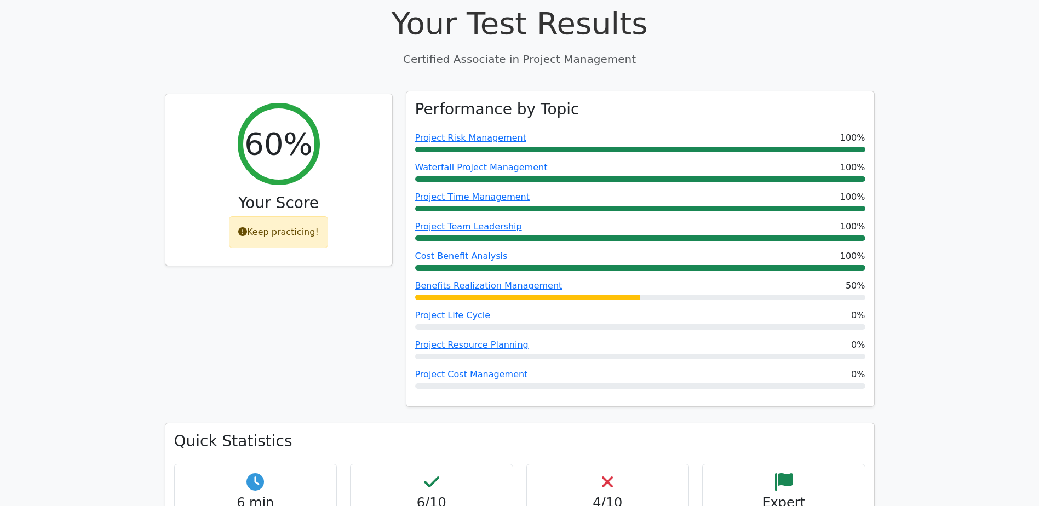
scroll to position [383, 0]
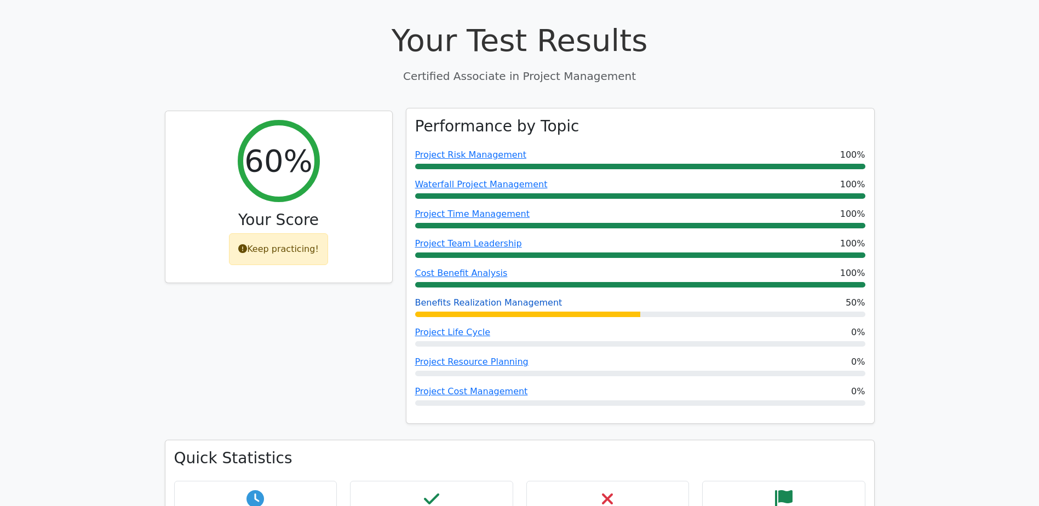
click at [502, 297] on link "Benefits Realization Management" at bounding box center [488, 302] width 147 height 10
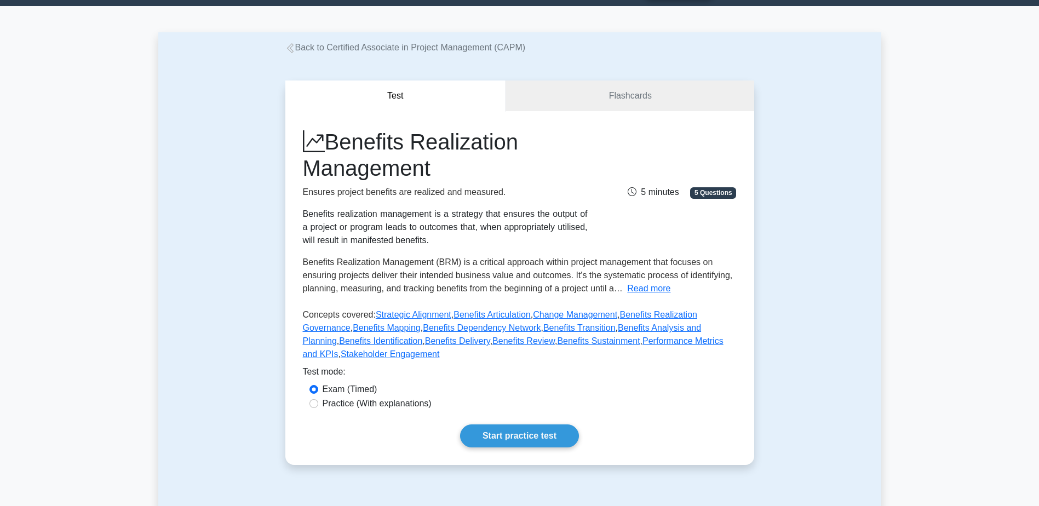
scroll to position [55, 0]
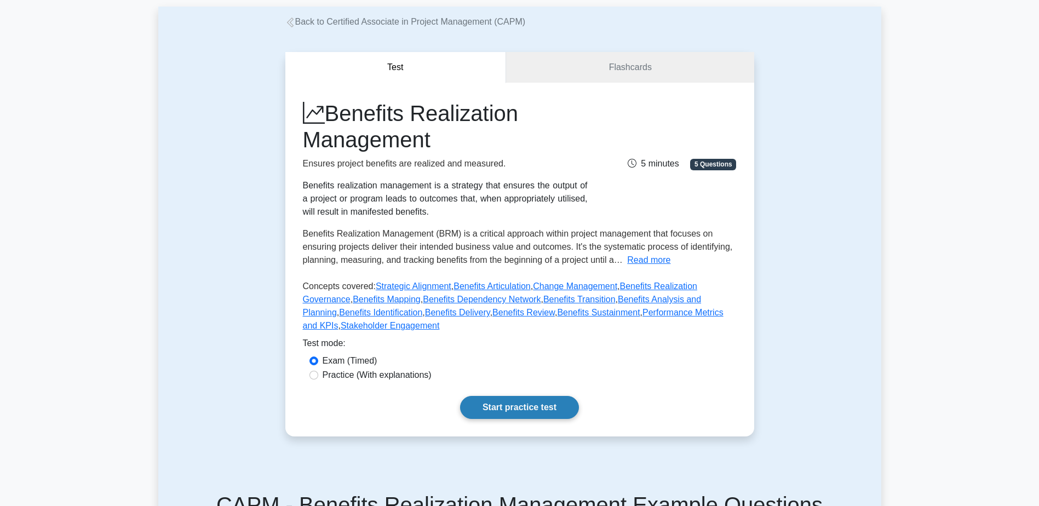
click at [529, 405] on link "Start practice test" at bounding box center [519, 407] width 119 height 23
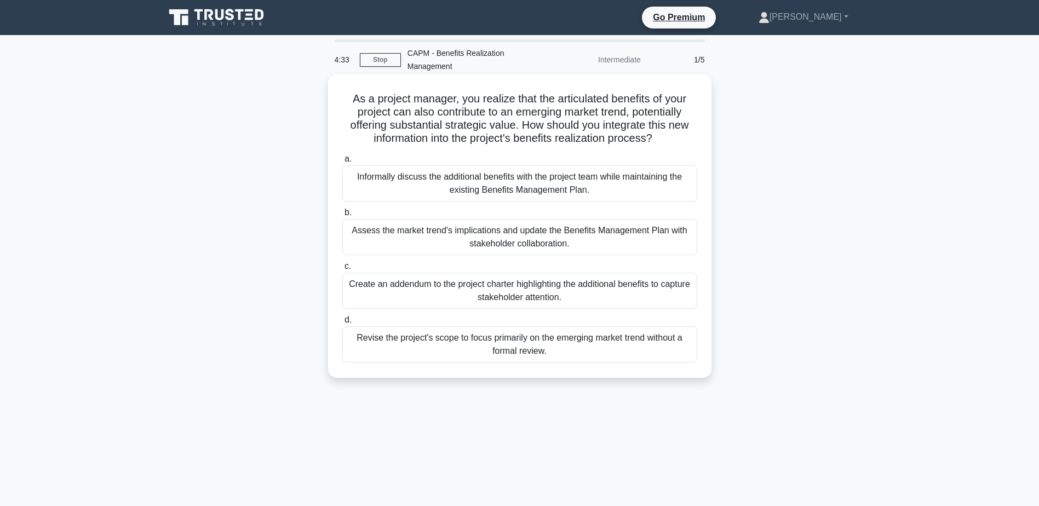
click at [530, 357] on div "Revise the project's scope to focus primarily on the emerging market trend with…" at bounding box center [519, 344] width 355 height 36
click at [342, 324] on input "d. Revise the project's scope to focus primarily on the emerging market trend w…" at bounding box center [342, 320] width 0 height 7
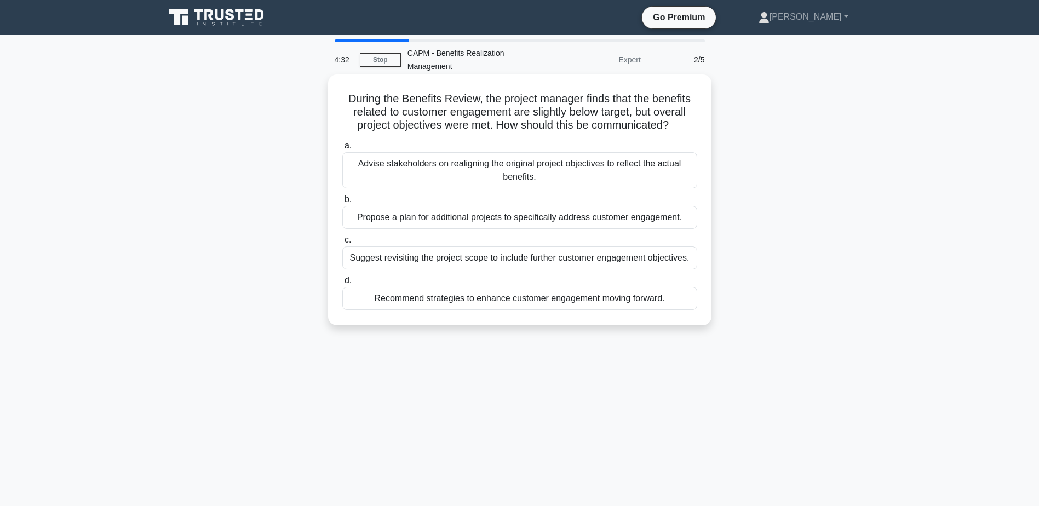
click at [493, 238] on label "c. Suggest revisiting the project scope to include further customer engagement …" at bounding box center [519, 251] width 355 height 36
click at [342, 238] on input "c. Suggest revisiting the project scope to include further customer engagement …" at bounding box center [342, 240] width 0 height 7
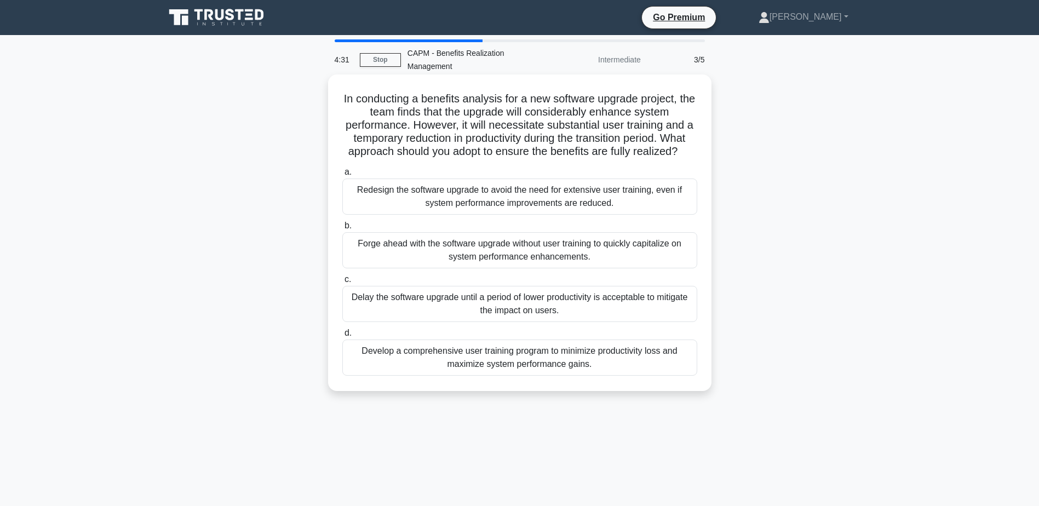
click at [510, 189] on div "Redesign the software upgrade to avoid the need for extensive user training, ev…" at bounding box center [519, 197] width 355 height 36
click at [342, 176] on input "a. Redesign the software upgrade to avoid the need for extensive user training,…" at bounding box center [342, 172] width 0 height 7
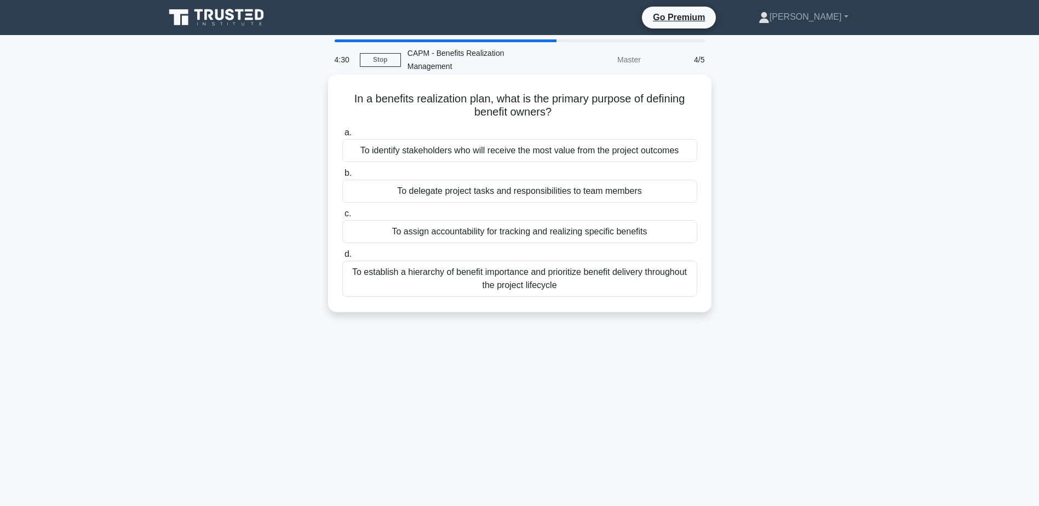
click at [546, 278] on div "To establish a hierarchy of benefit importance and prioritize benefit delivery …" at bounding box center [519, 279] width 355 height 36
click at [342, 258] on input "d. To establish a hierarchy of benefit importance and prioritize benefit delive…" at bounding box center [342, 254] width 0 height 7
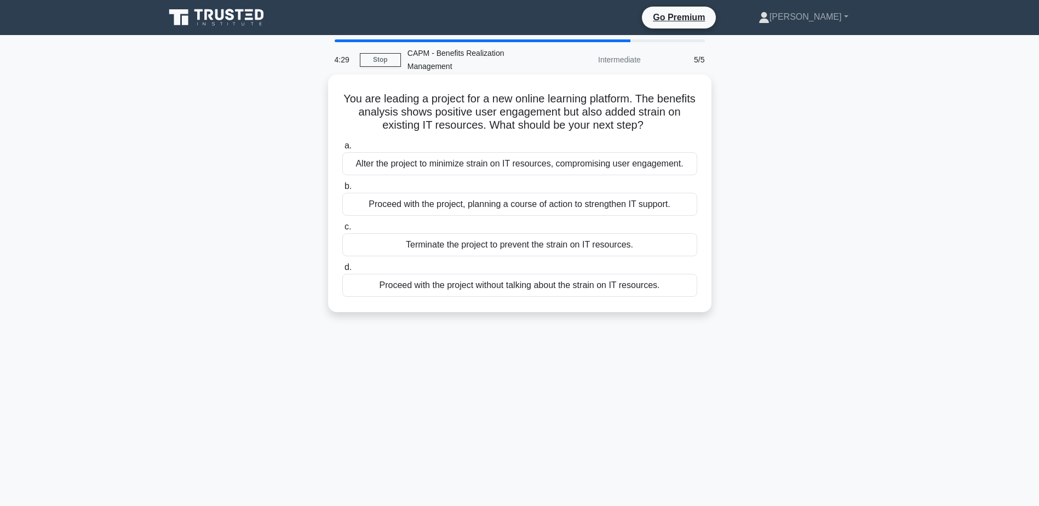
click at [469, 208] on div "Proceed with the project, planning a course of action to strengthen IT support." at bounding box center [519, 204] width 355 height 23
click at [342, 190] on input "b. Proceed with the project, planning a course of action to strengthen IT suppo…" at bounding box center [342, 186] width 0 height 7
